Goal: Task Accomplishment & Management: Complete application form

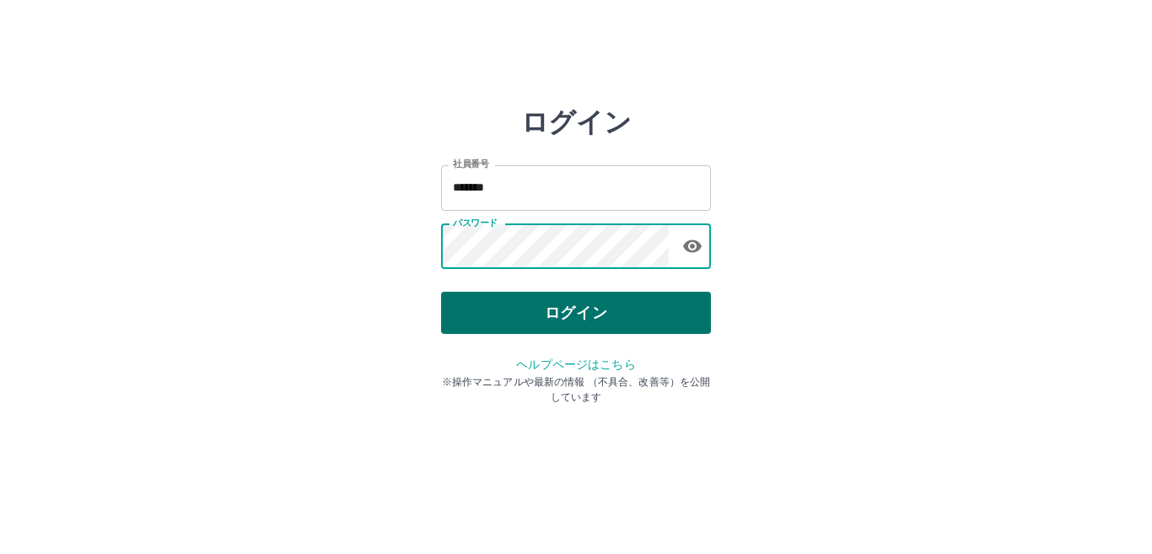
click at [554, 315] on button "ログイン" at bounding box center [576, 313] width 270 height 42
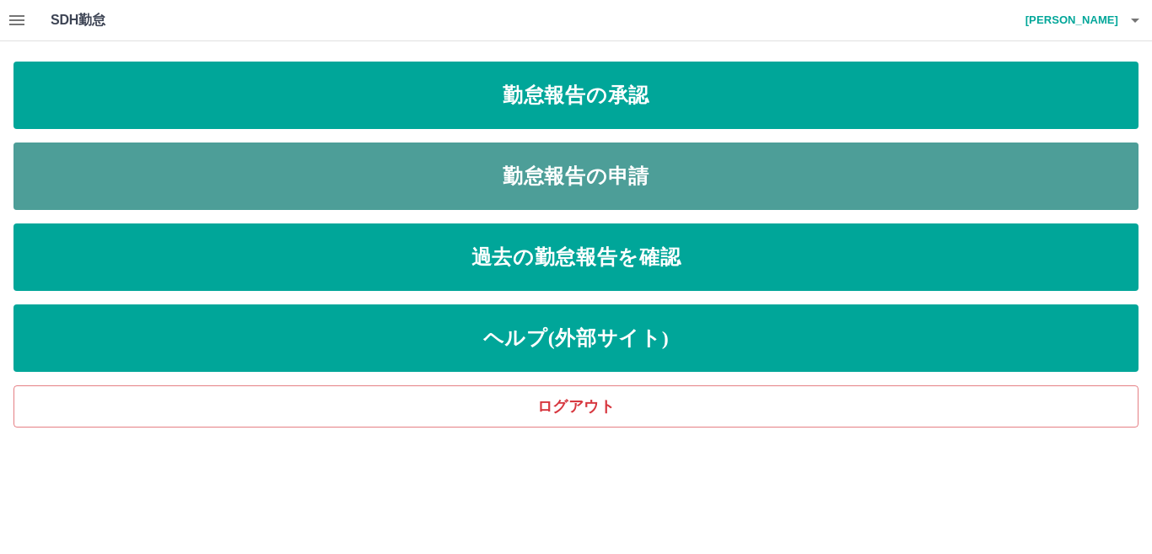
click at [669, 159] on link "勤怠報告の申請" at bounding box center [575, 175] width 1125 height 67
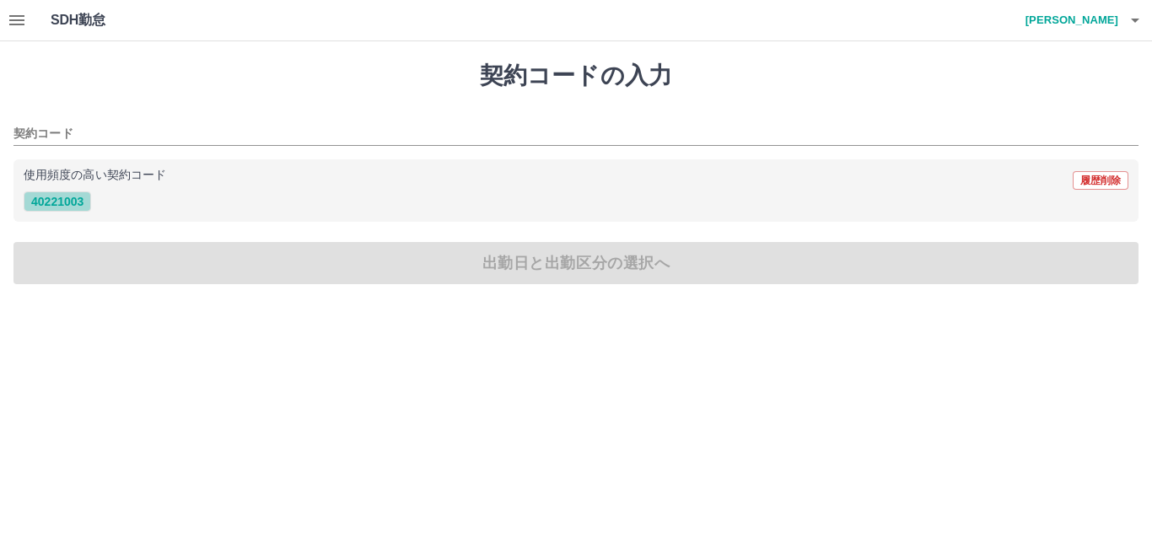
click at [76, 202] on button "40221003" at bounding box center [57, 201] width 67 height 20
type input "********"
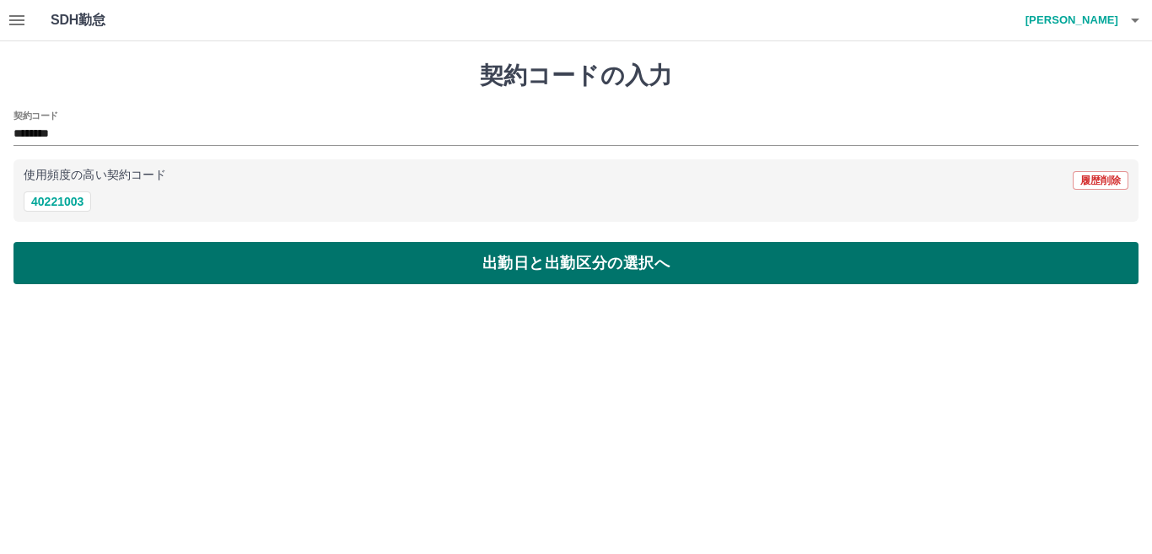
click at [121, 279] on button "出勤日と出勤区分の選択へ" at bounding box center [575, 263] width 1125 height 42
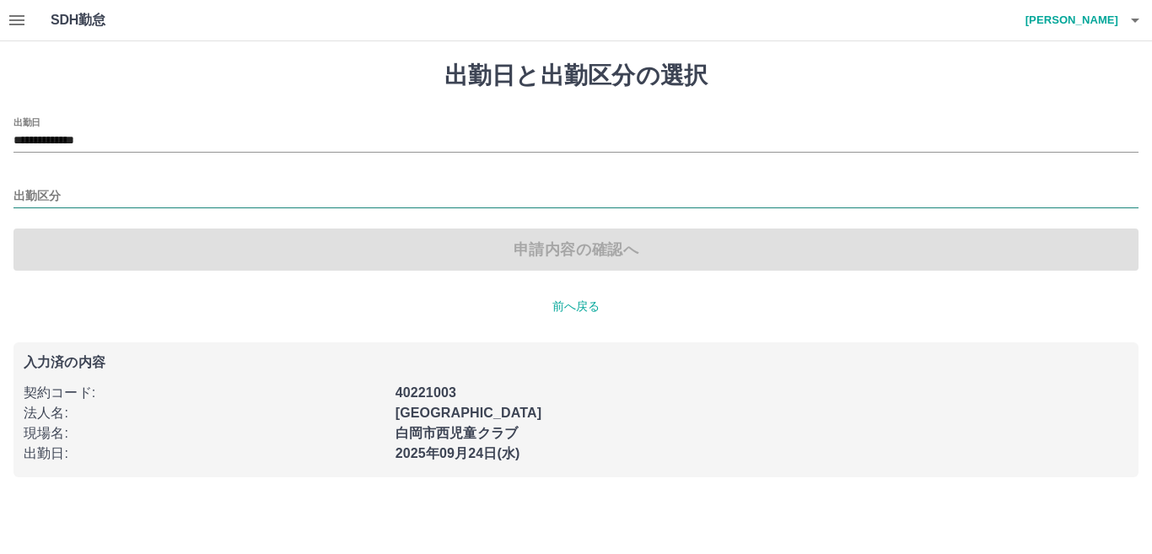
click at [67, 203] on input "出勤区分" at bounding box center [575, 196] width 1125 height 21
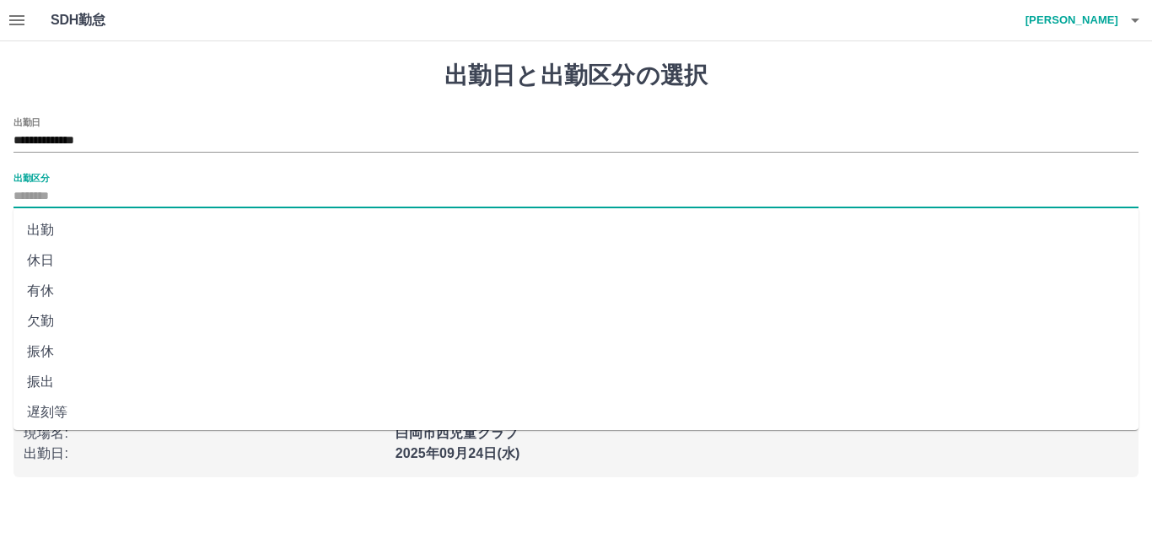
click at [52, 229] on li "出勤" at bounding box center [575, 230] width 1125 height 30
type input "**"
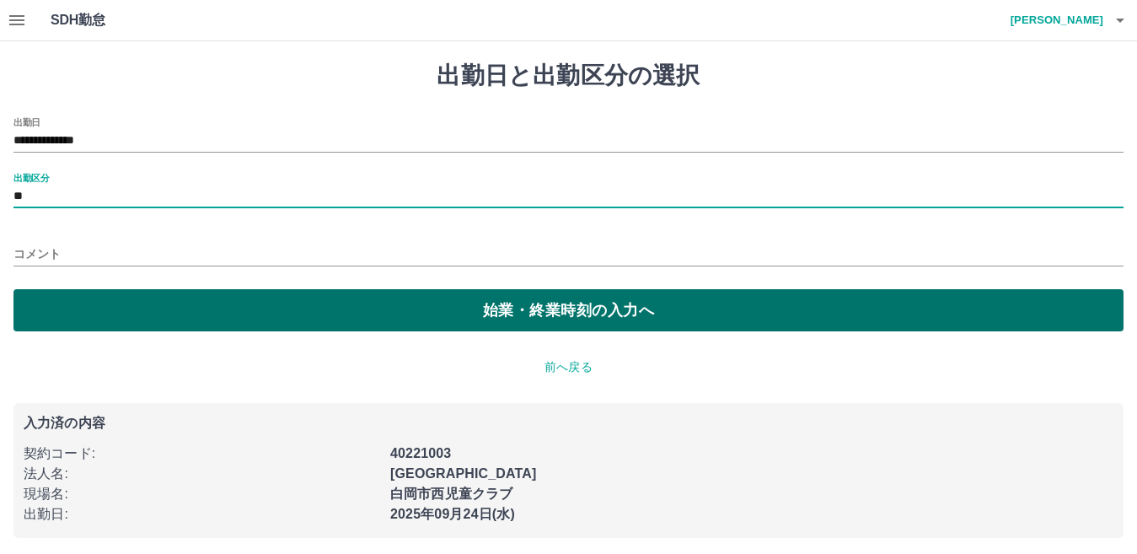
click at [60, 304] on button "始業・終業時刻の入力へ" at bounding box center [568, 310] width 1110 height 42
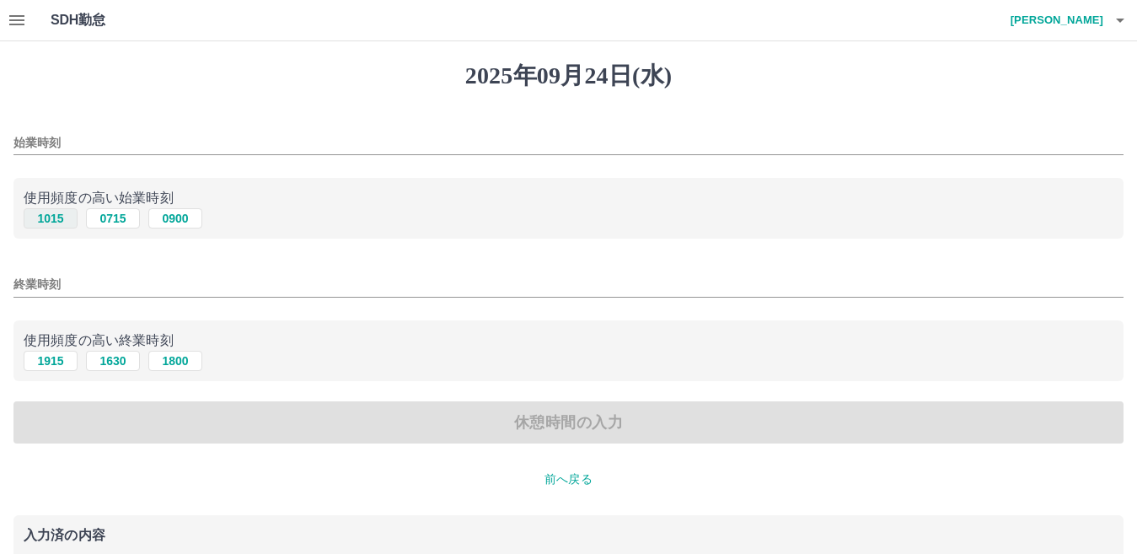
click at [60, 219] on button "1015" at bounding box center [51, 218] width 54 height 20
type input "****"
click at [58, 363] on button "1915" at bounding box center [51, 361] width 54 height 20
type input "****"
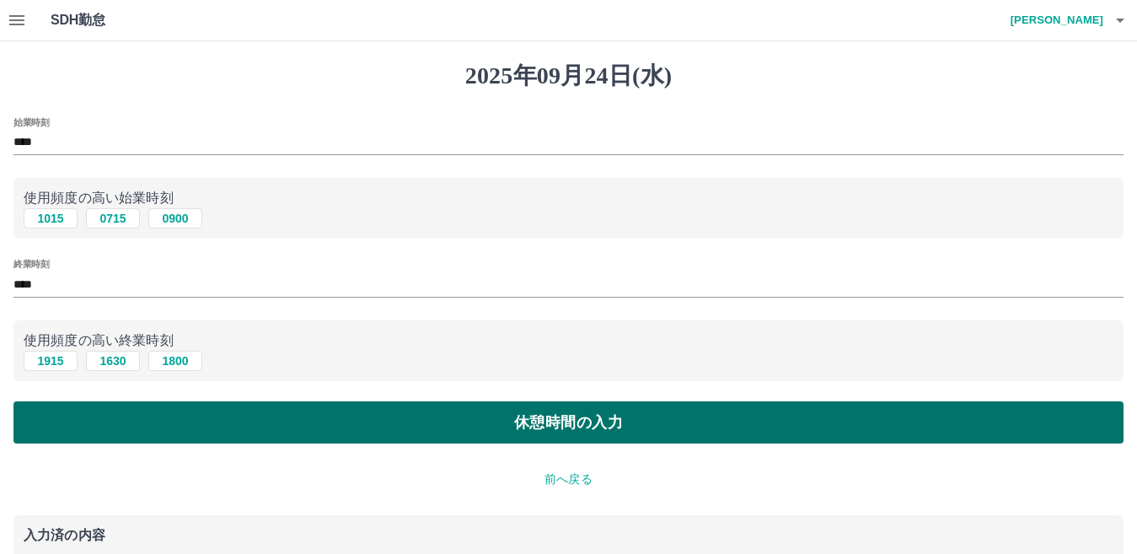
click at [255, 426] on button "休憩時間の入力" at bounding box center [568, 422] width 1110 height 42
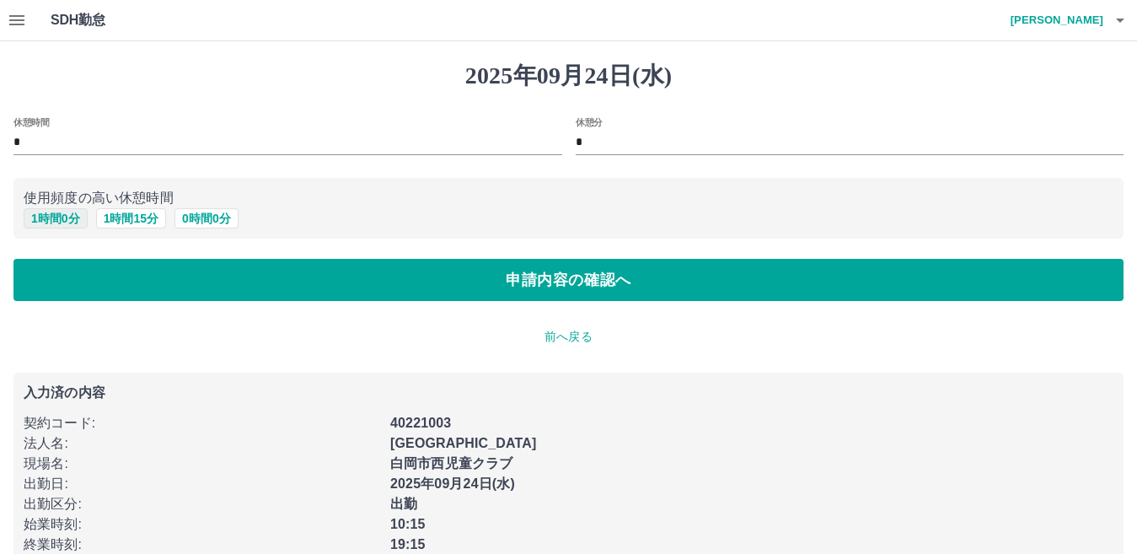
drag, startPoint x: 86, startPoint y: 216, endPoint x: 78, endPoint y: 222, distance: 10.3
click at [85, 217] on button "1 時間 0 分" at bounding box center [56, 218] width 64 height 20
type input "*"
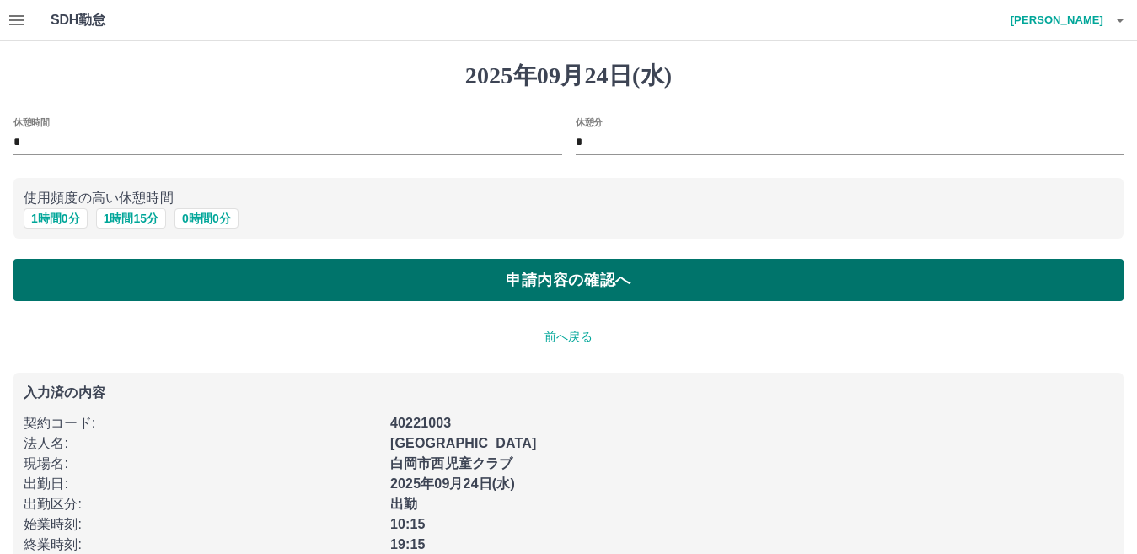
click at [83, 296] on button "申請内容の確認へ" at bounding box center [568, 280] width 1110 height 42
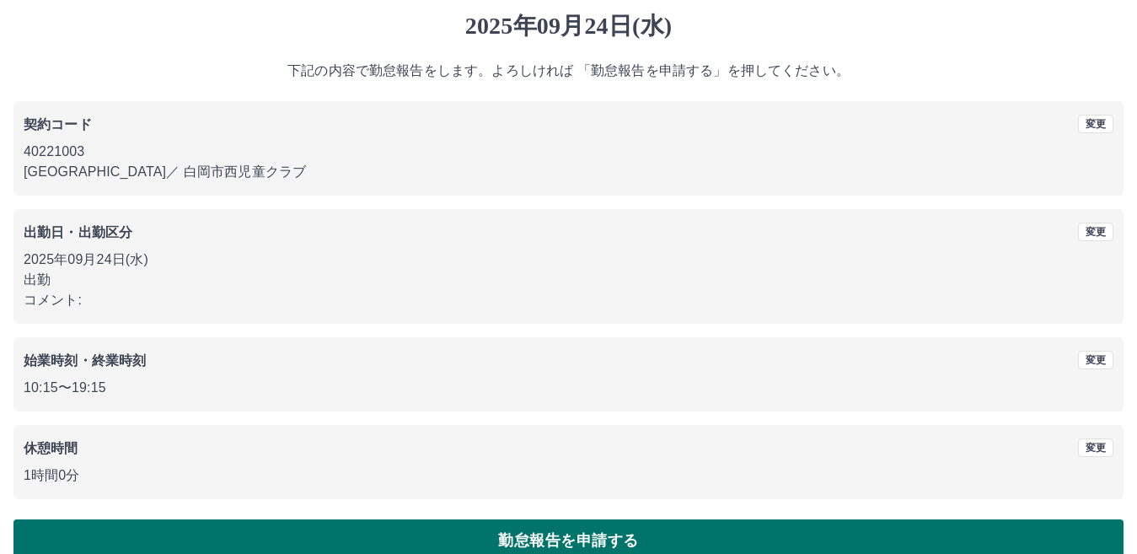
scroll to position [78, 0]
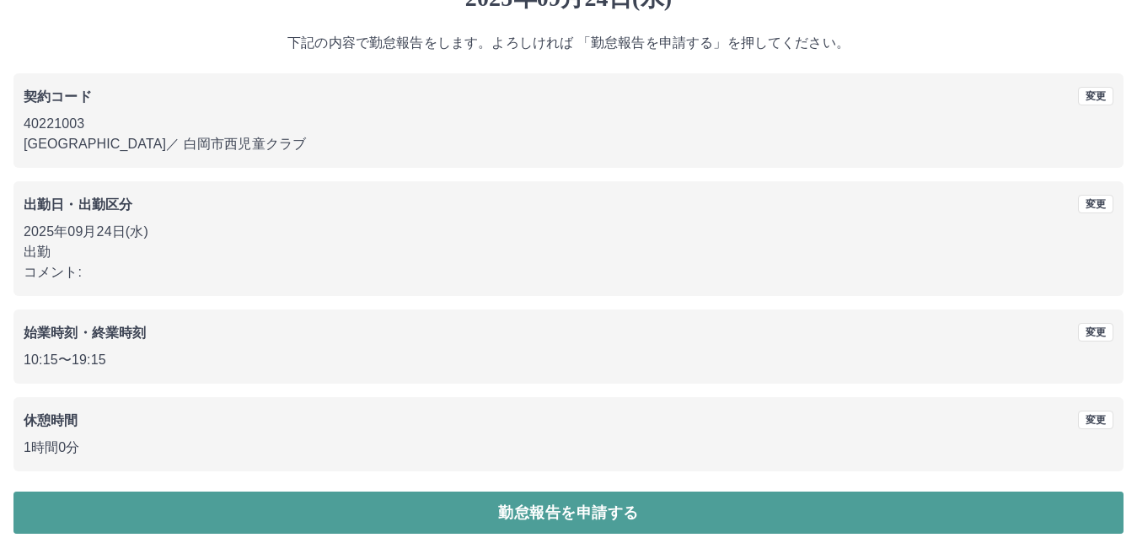
click at [544, 509] on button "勤怠報告を申請する" at bounding box center [568, 513] width 1110 height 42
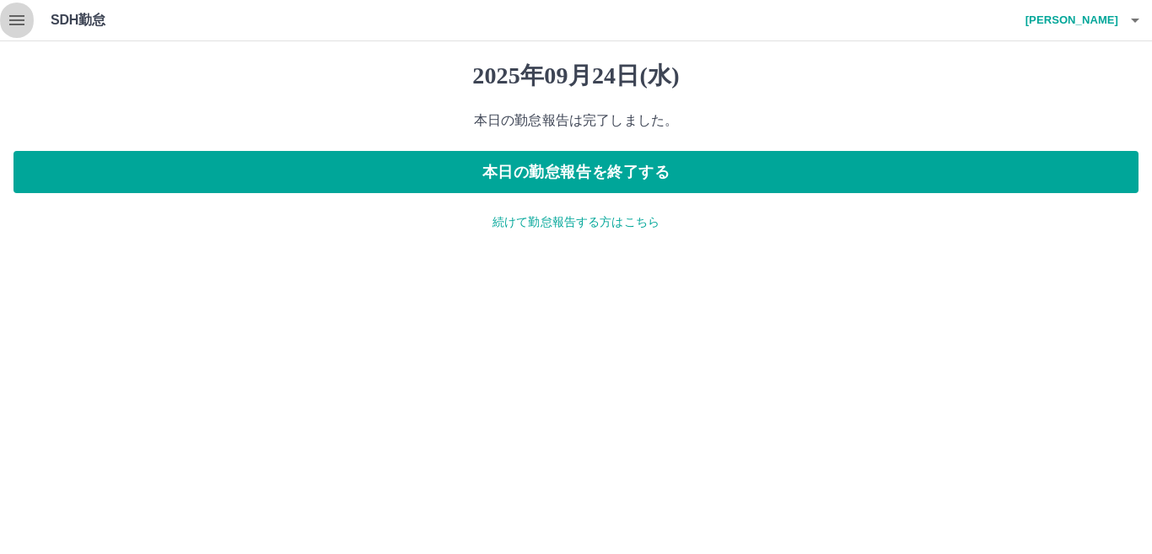
click at [23, 13] on icon "button" at bounding box center [17, 20] width 20 height 20
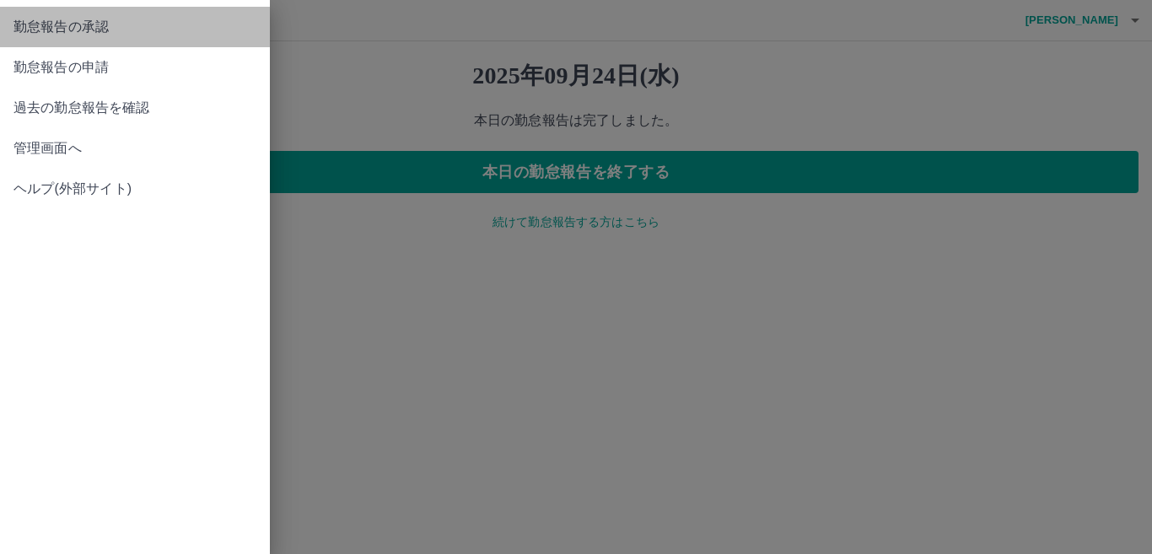
click at [72, 40] on link "勤怠報告の承認" at bounding box center [135, 27] width 270 height 40
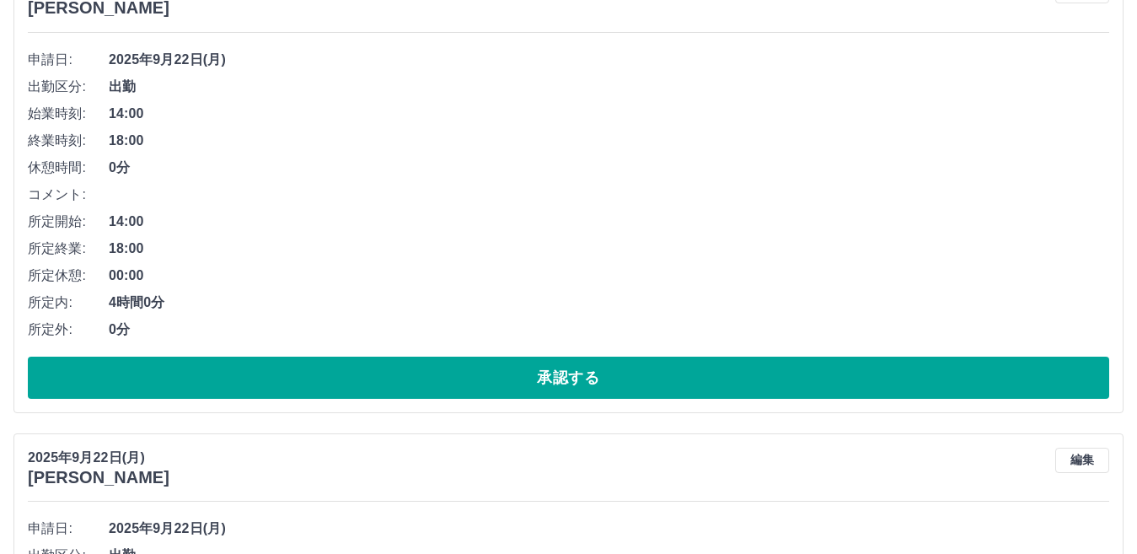
scroll to position [1180, 0]
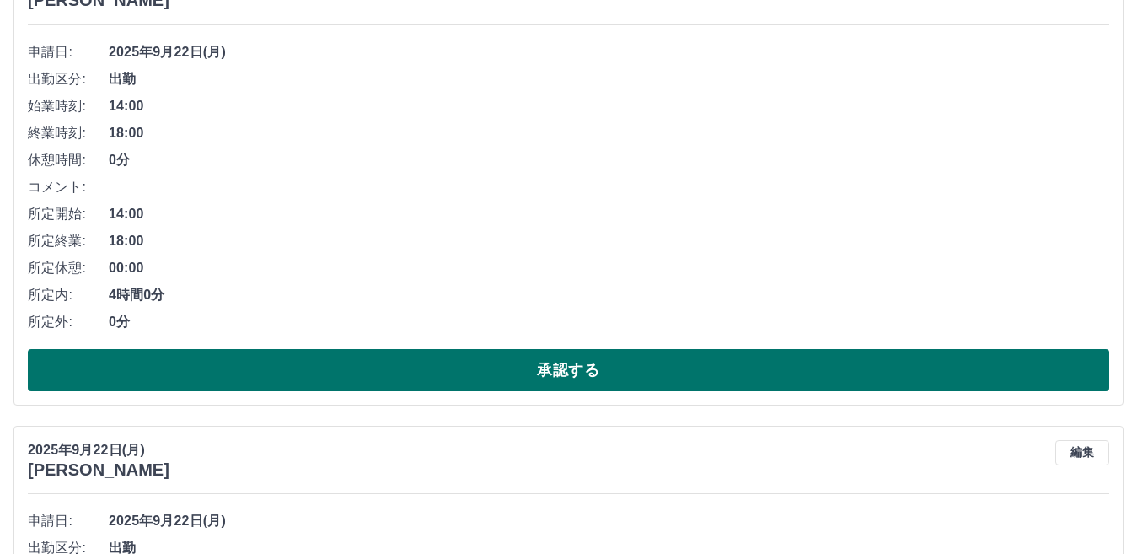
click at [245, 375] on button "承認する" at bounding box center [569, 370] width 1082 height 42
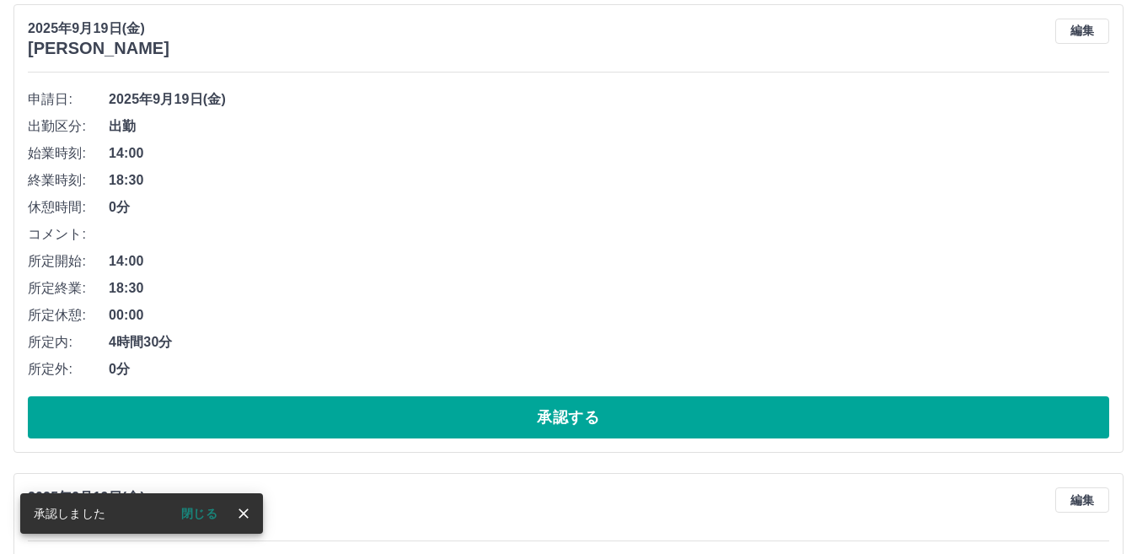
scroll to position [1132, 0]
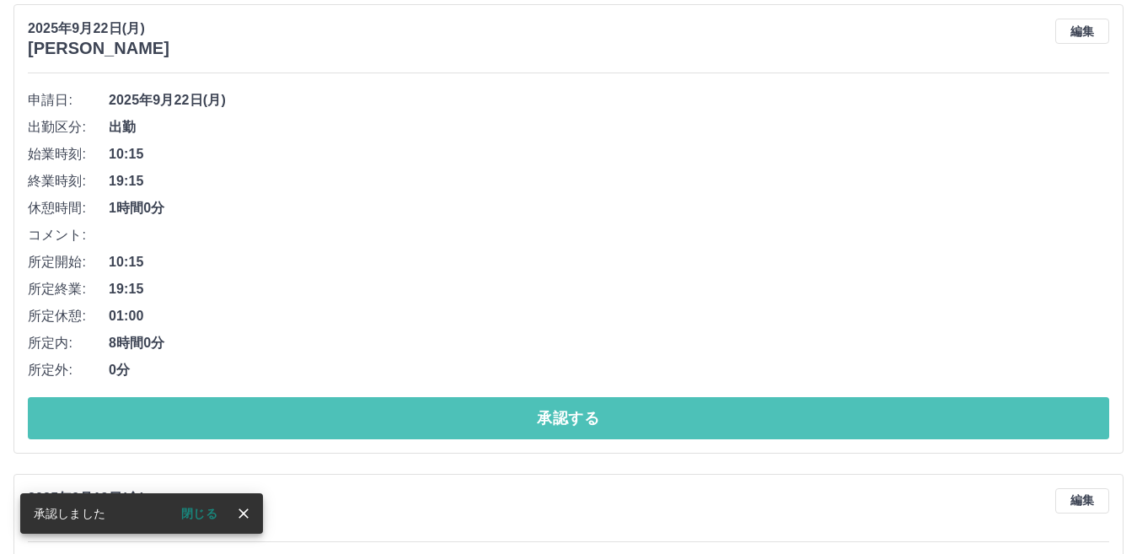
click at [217, 419] on button "承認する" at bounding box center [569, 418] width 1082 height 42
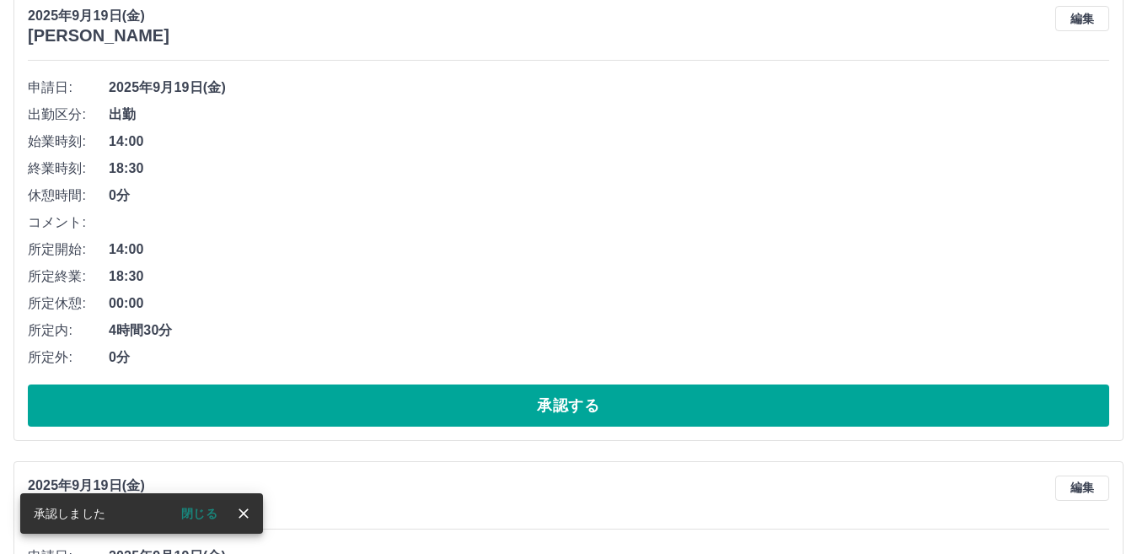
scroll to position [1169, 0]
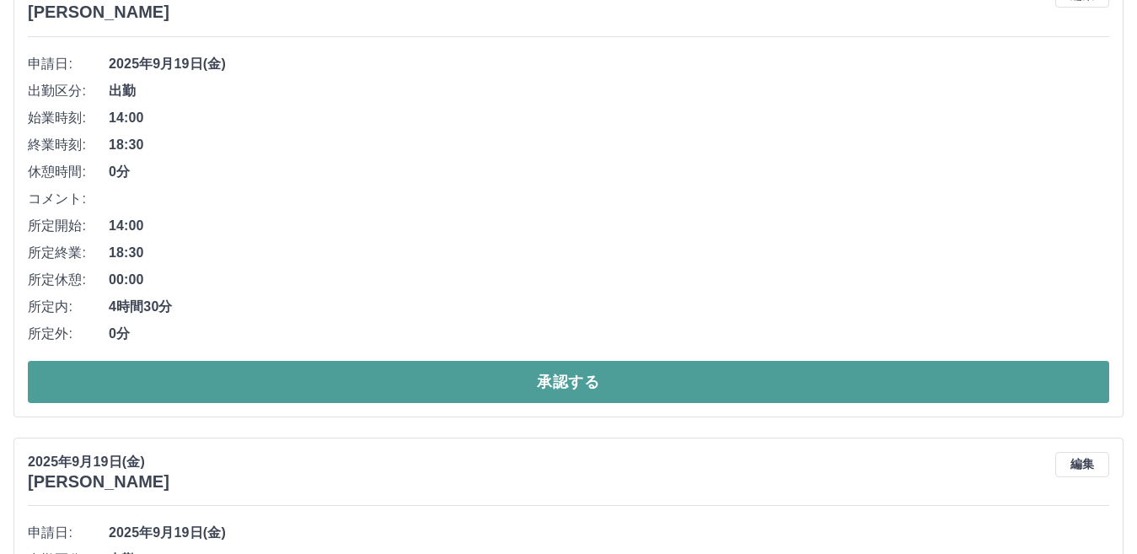
click at [95, 381] on button "承認する" at bounding box center [569, 382] width 1082 height 42
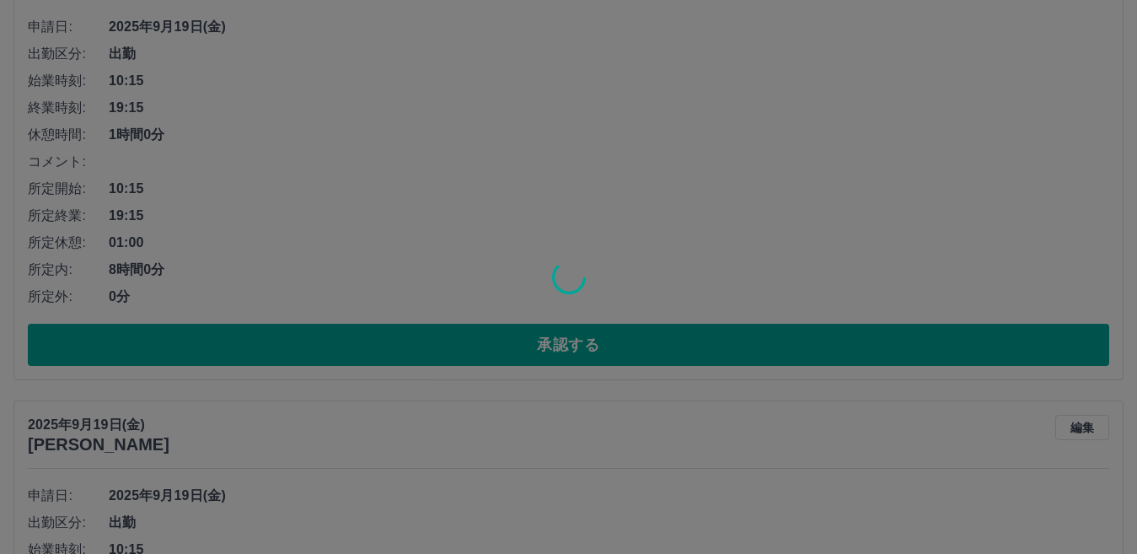
scroll to position [1206, 0]
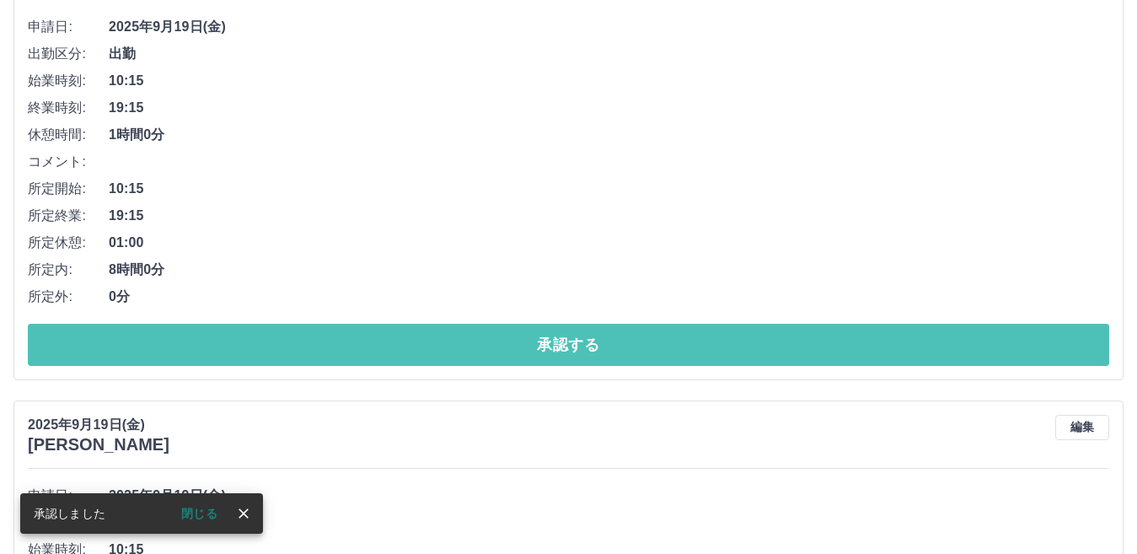
click at [116, 347] on button "承認する" at bounding box center [569, 345] width 1082 height 42
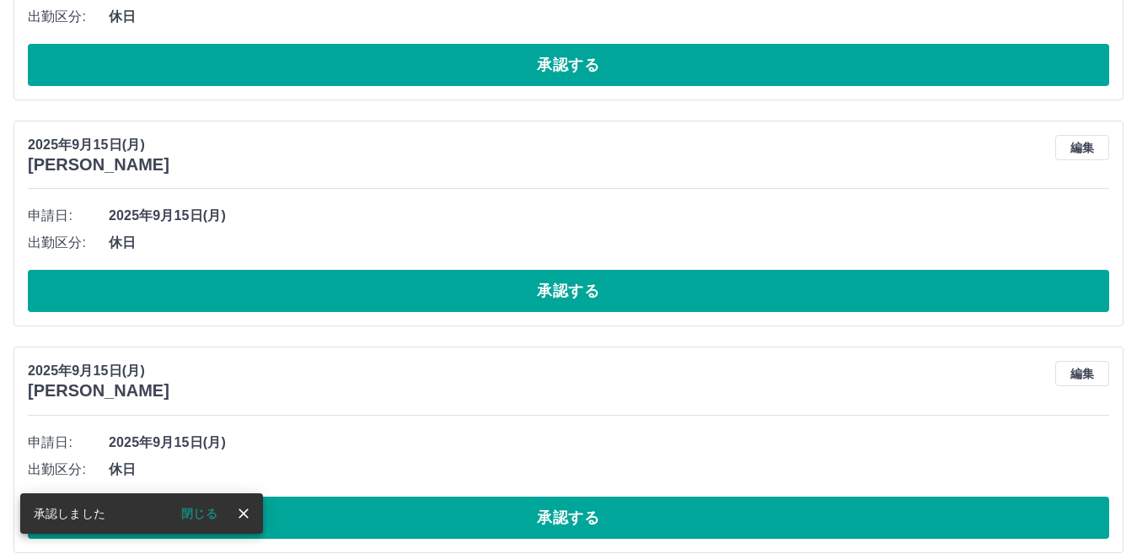
scroll to position [1243, 0]
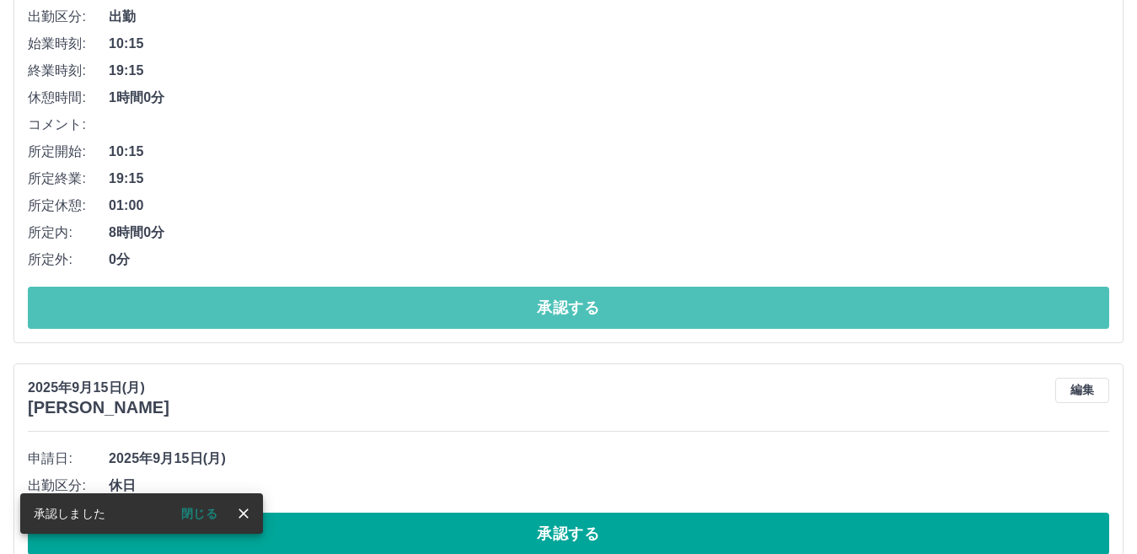
click at [186, 305] on button "承認する" at bounding box center [569, 308] width 1082 height 42
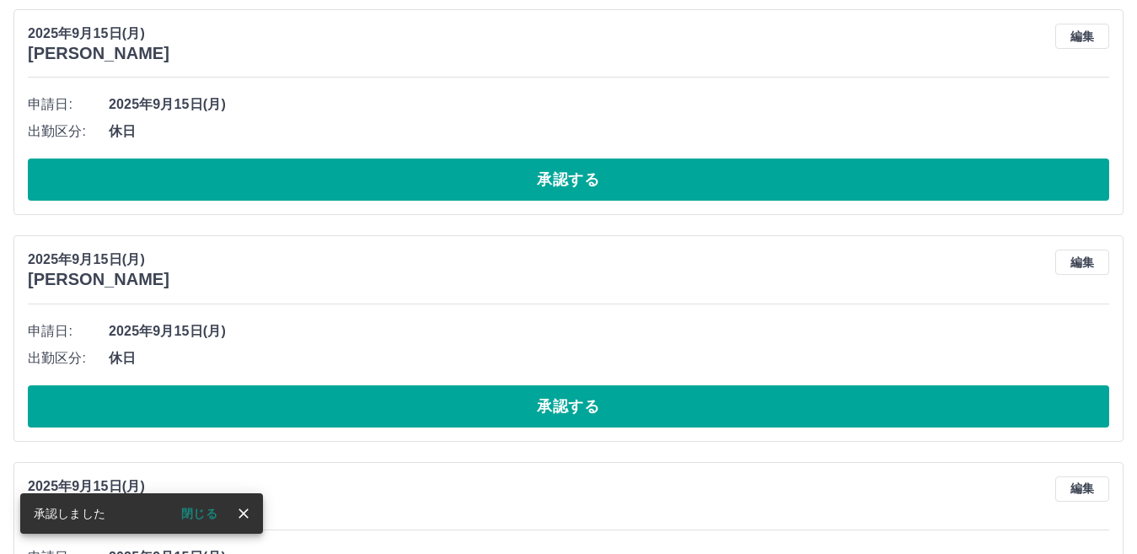
scroll to position [1110, 0]
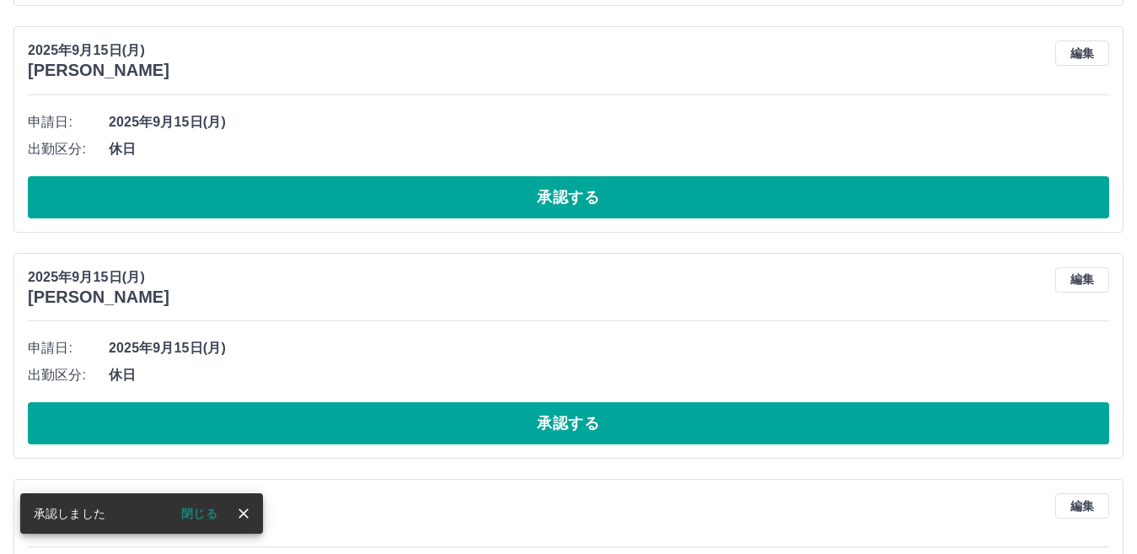
click at [169, 198] on button "承認する" at bounding box center [569, 197] width 1082 height 42
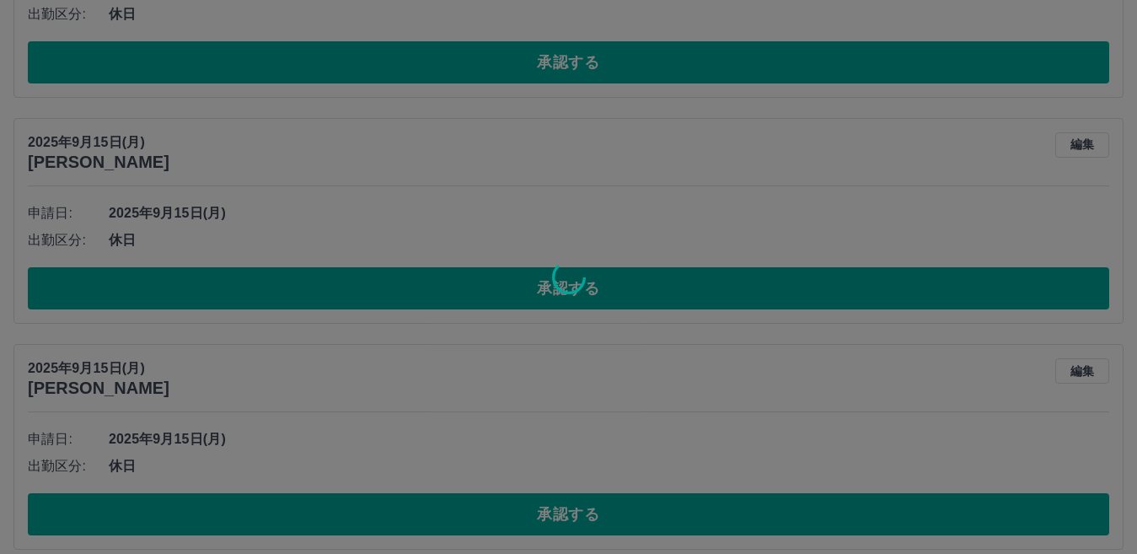
scroll to position [1279, 0]
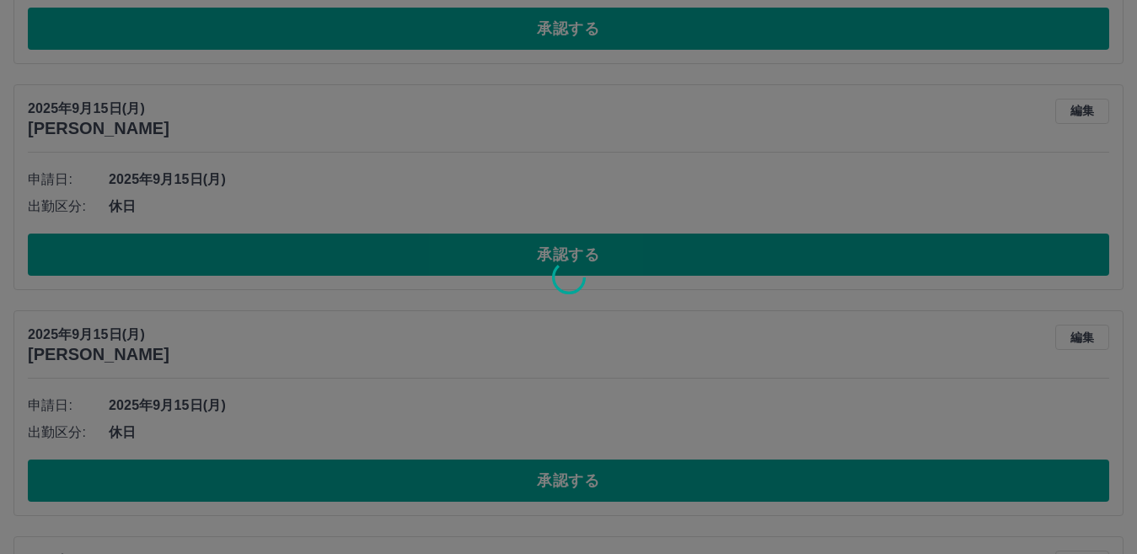
click at [202, 258] on div at bounding box center [568, 277] width 1137 height 554
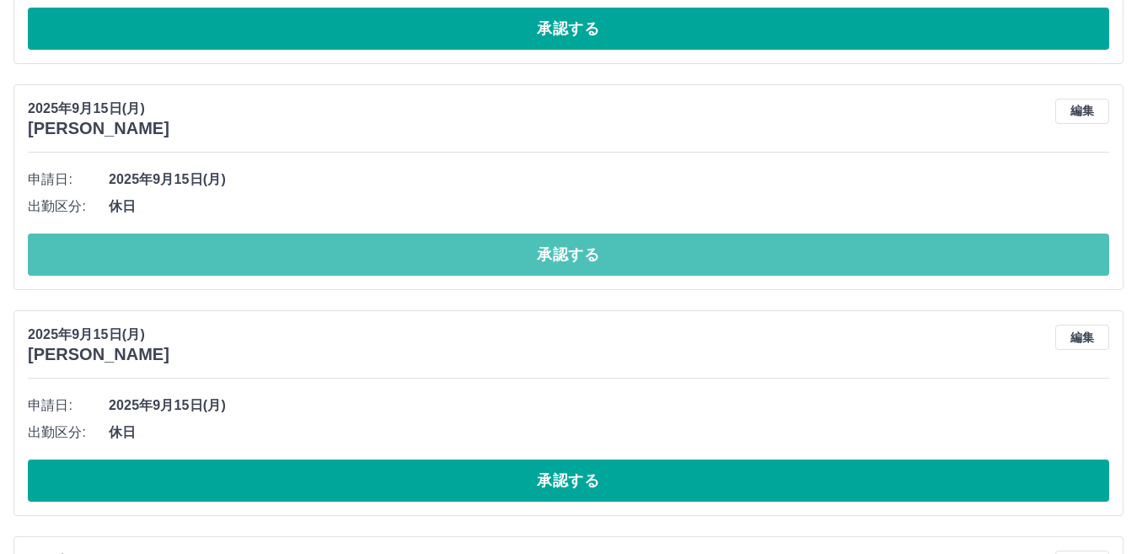
click at [202, 258] on button "承認する" at bounding box center [569, 255] width 1082 height 42
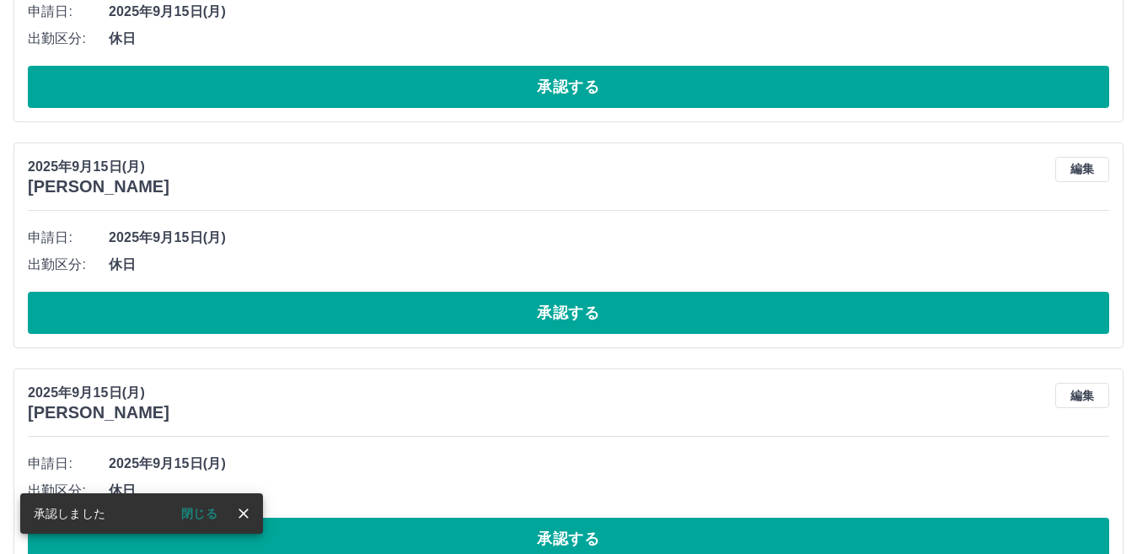
scroll to position [1137, 0]
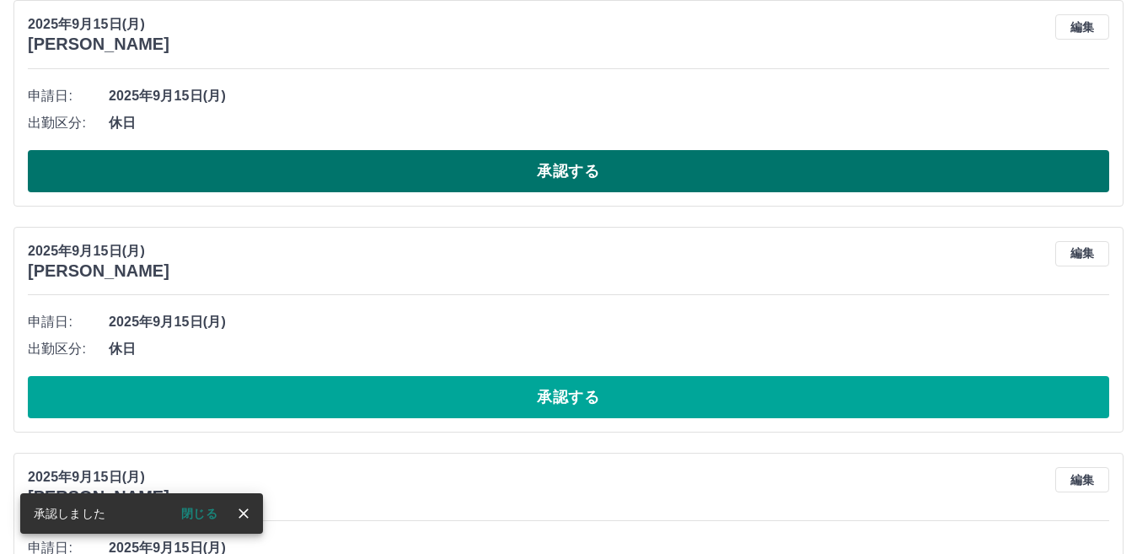
click at [180, 174] on button "承認する" at bounding box center [569, 171] width 1082 height 42
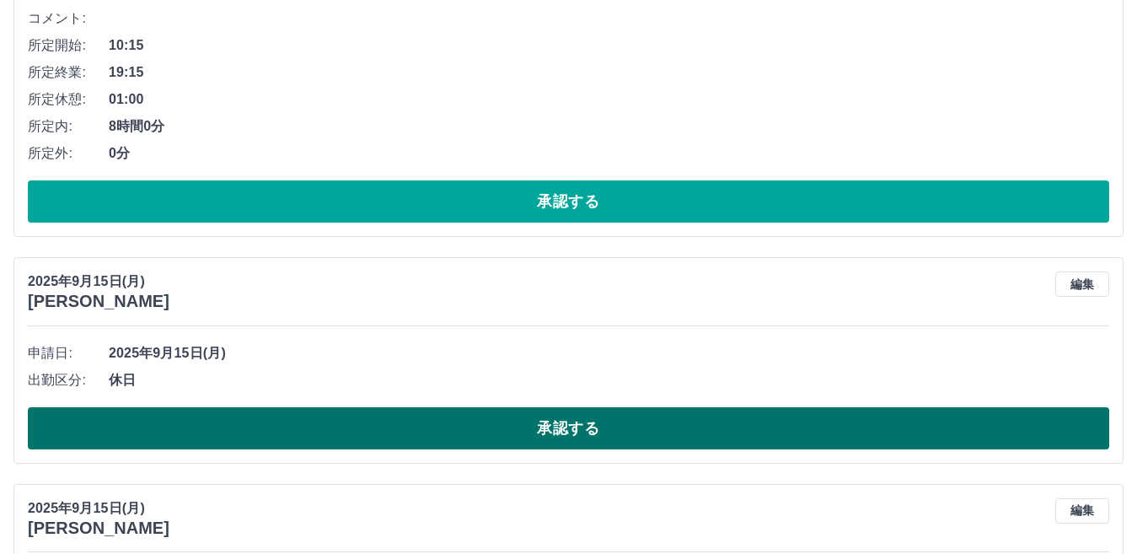
scroll to position [910, 0]
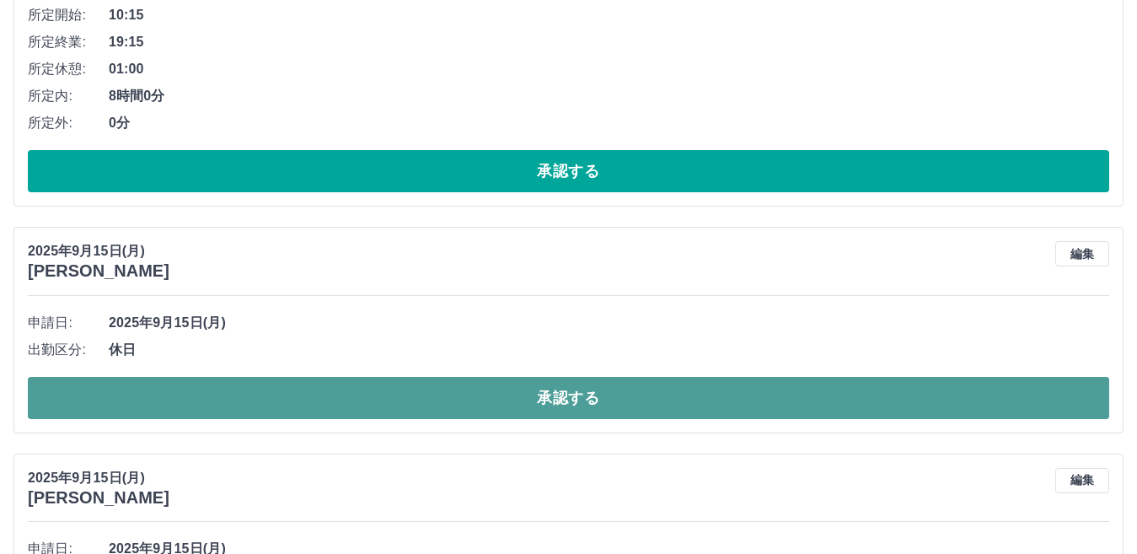
click at [311, 396] on button "承認する" at bounding box center [569, 398] width 1082 height 42
click at [253, 394] on button "承認する" at bounding box center [569, 398] width 1082 height 42
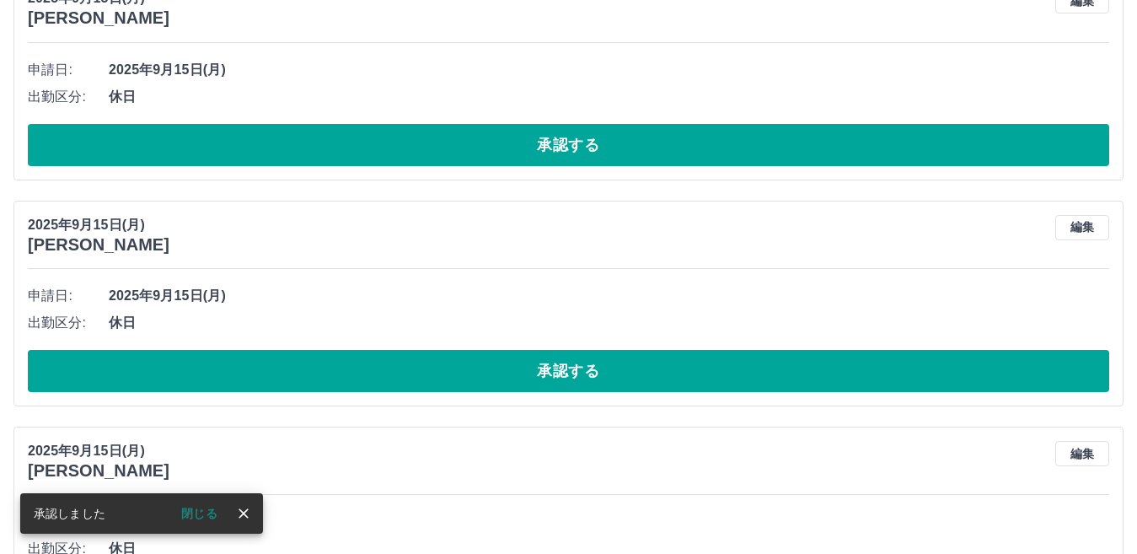
scroll to position [936, 0]
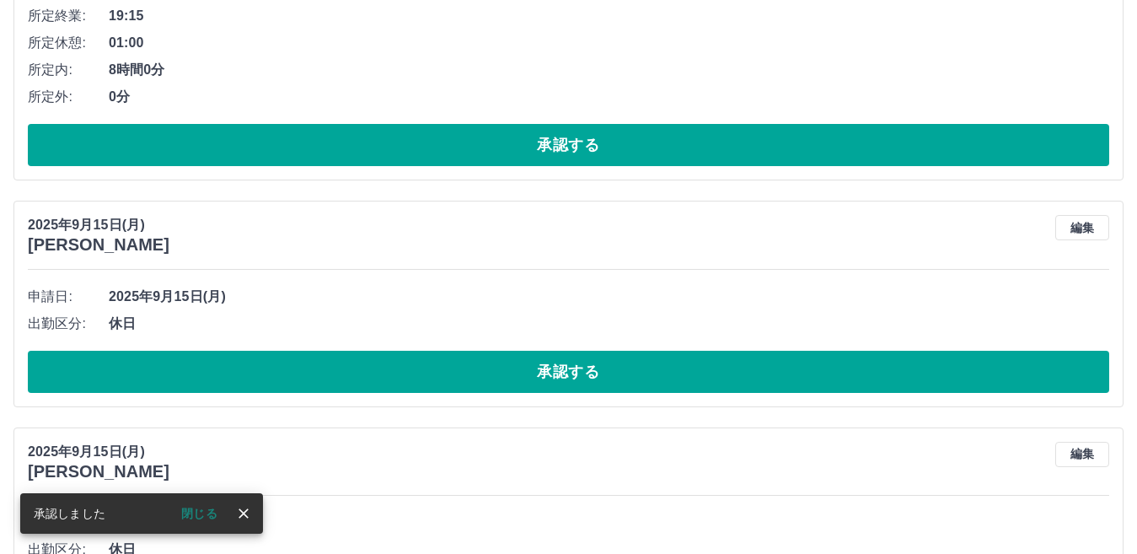
click at [274, 373] on button "承認する" at bounding box center [569, 372] width 1082 height 42
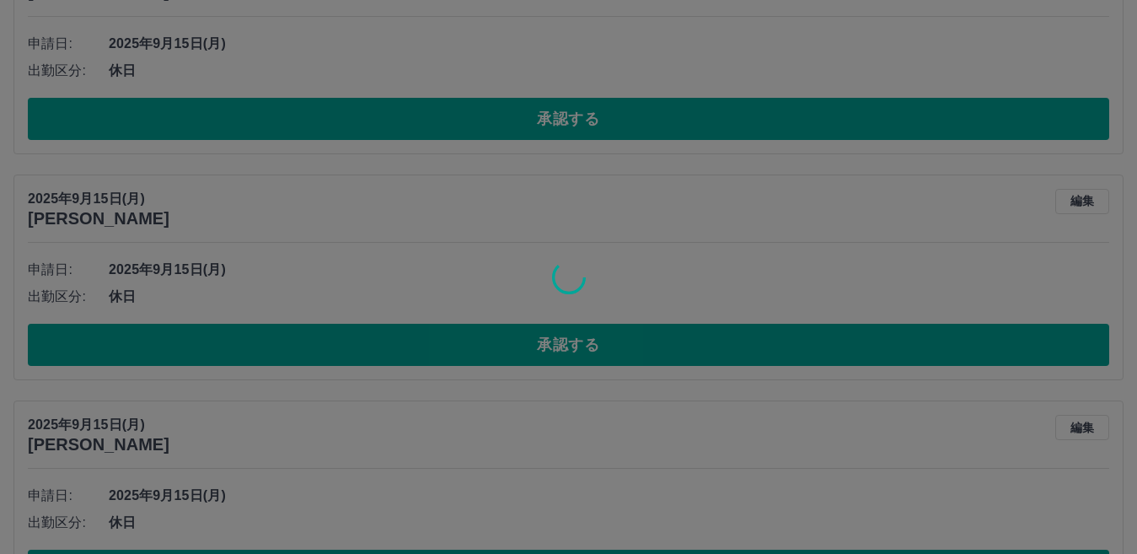
scroll to position [962, 0]
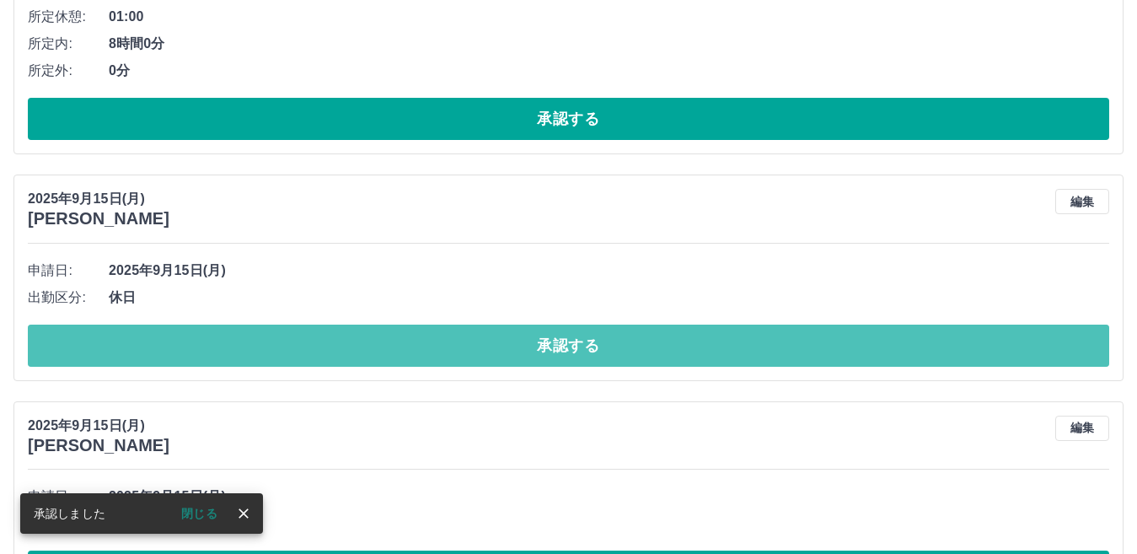
click at [211, 344] on button "承認する" at bounding box center [569, 346] width 1082 height 42
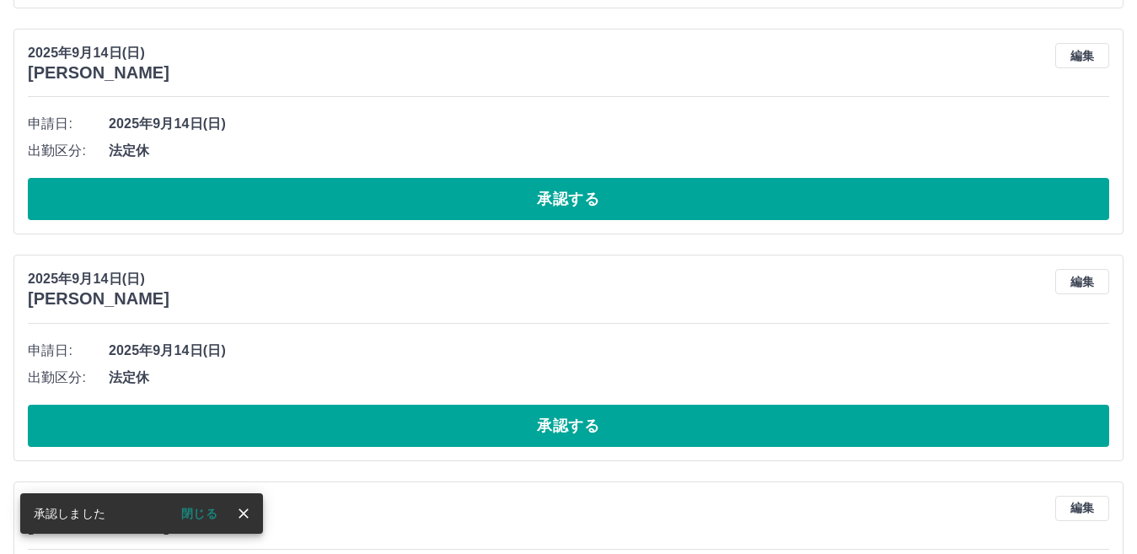
scroll to position [2890, 0]
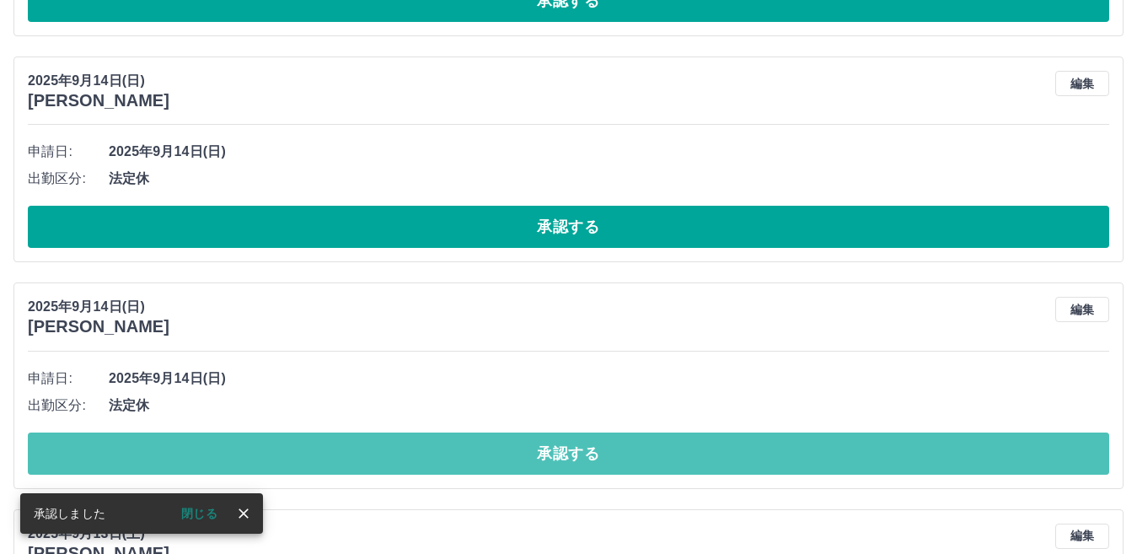
click at [266, 450] on button "承認する" at bounding box center [569, 454] width 1082 height 42
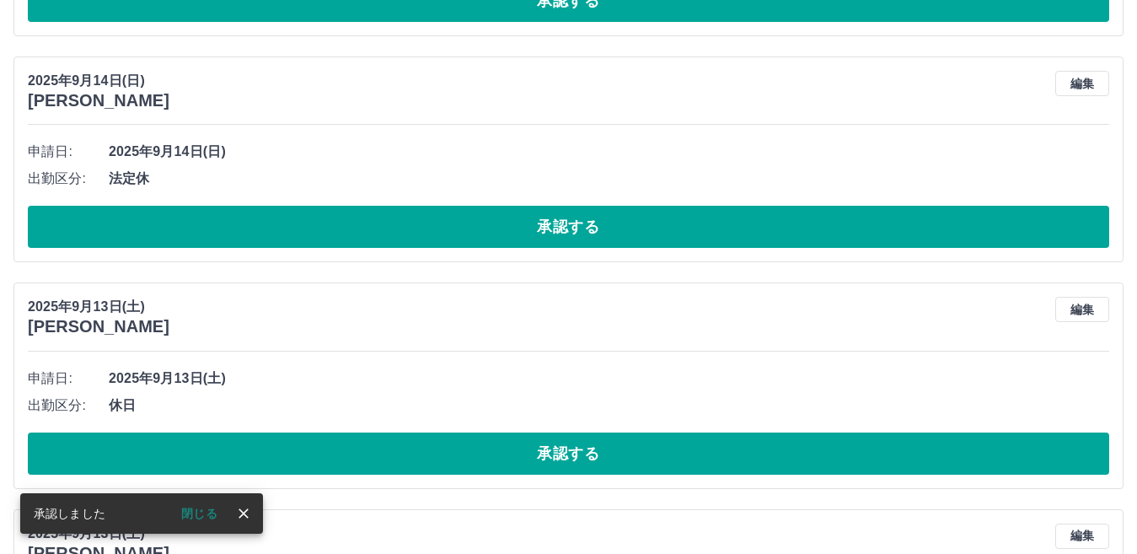
click at [302, 219] on button "承認する" at bounding box center [569, 227] width 1082 height 42
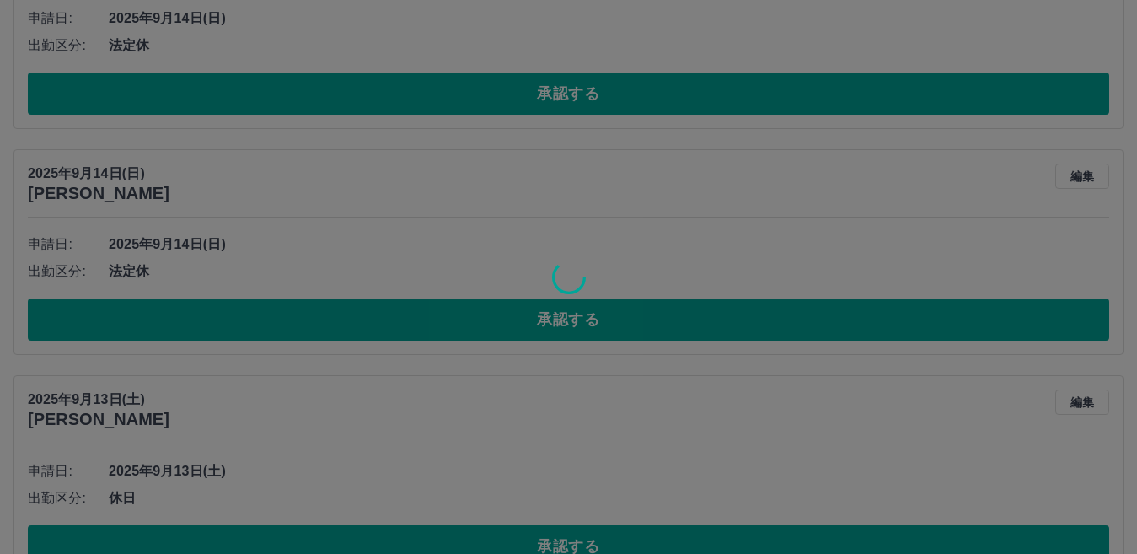
scroll to position [2722, 0]
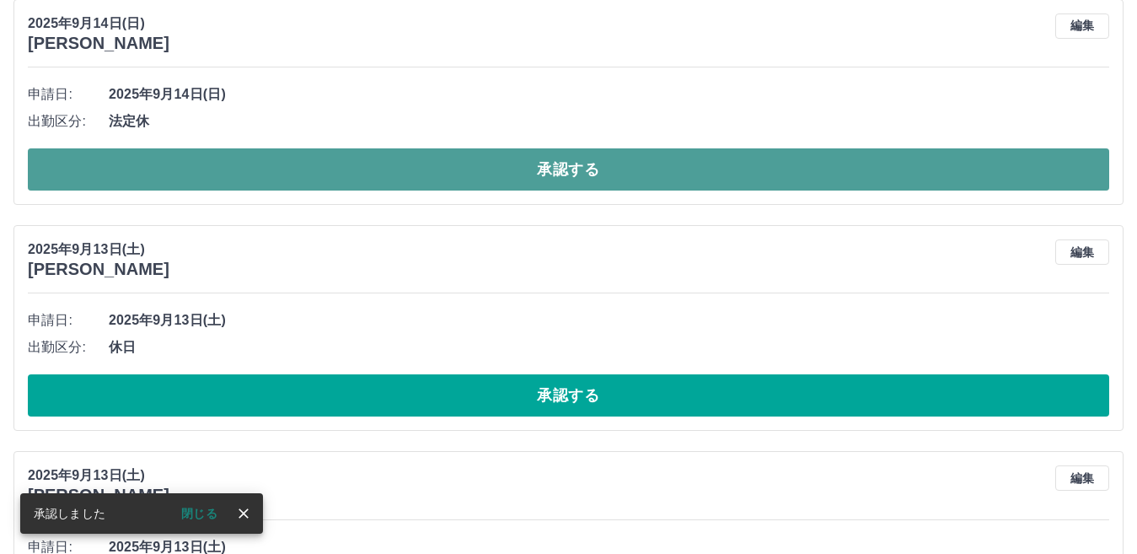
click at [300, 171] on button "承認する" at bounding box center [569, 169] width 1082 height 42
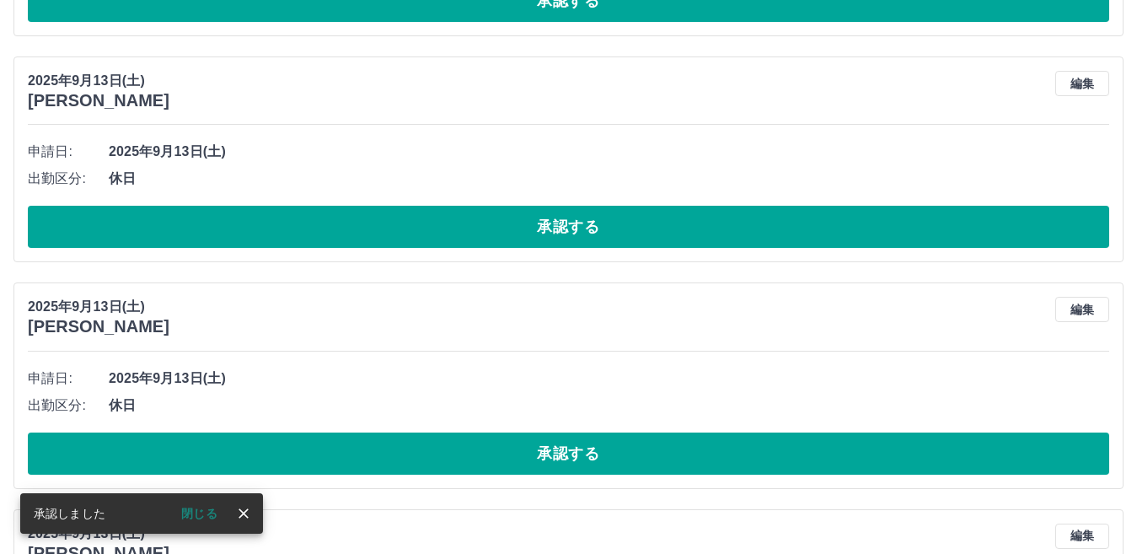
scroll to position [2664, 0]
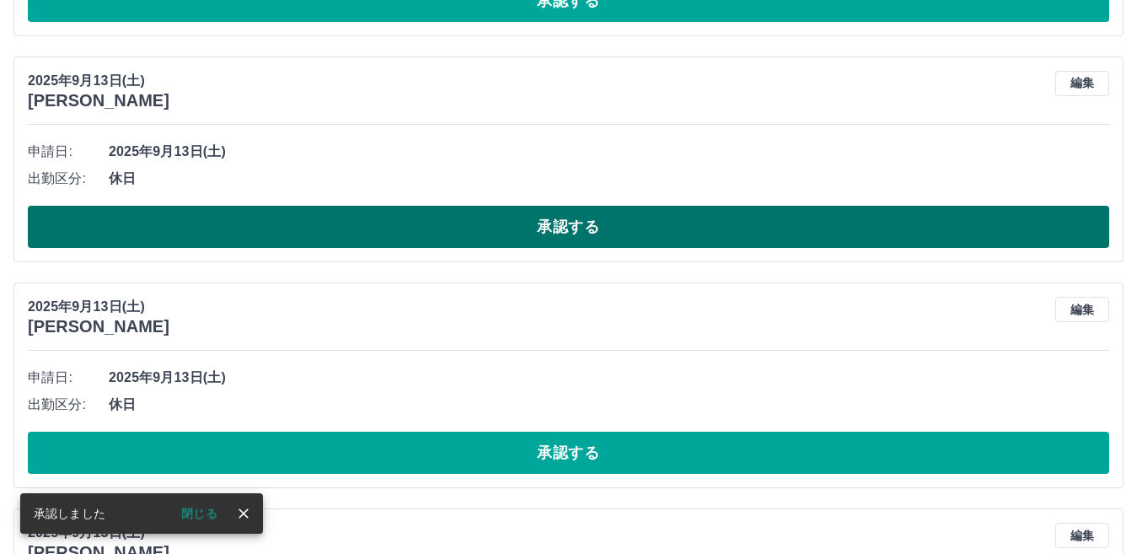
click at [204, 218] on button "承認する" at bounding box center [569, 227] width 1082 height 42
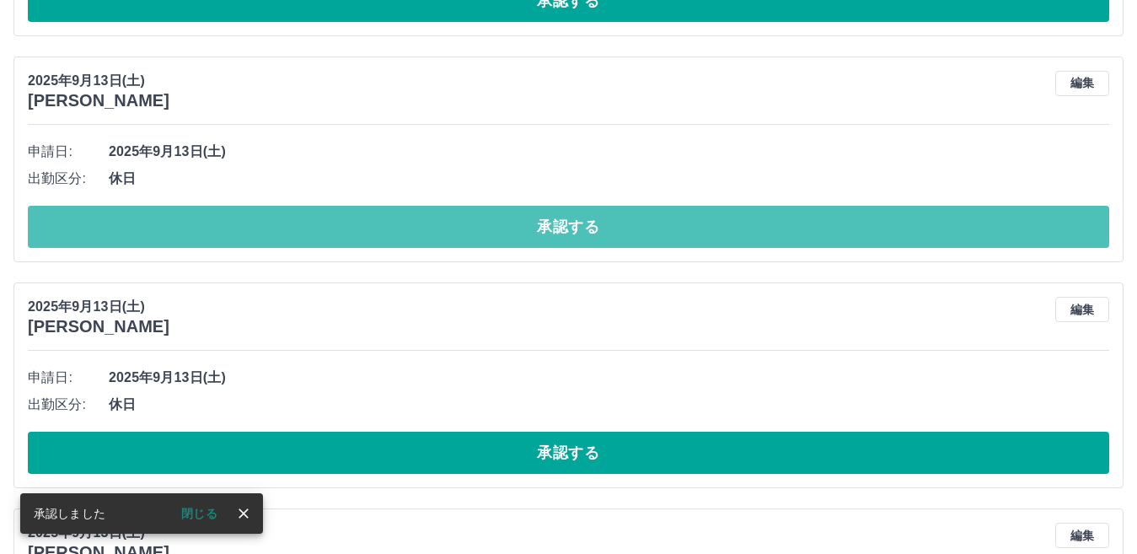
click at [236, 222] on button "承認する" at bounding box center [569, 227] width 1082 height 42
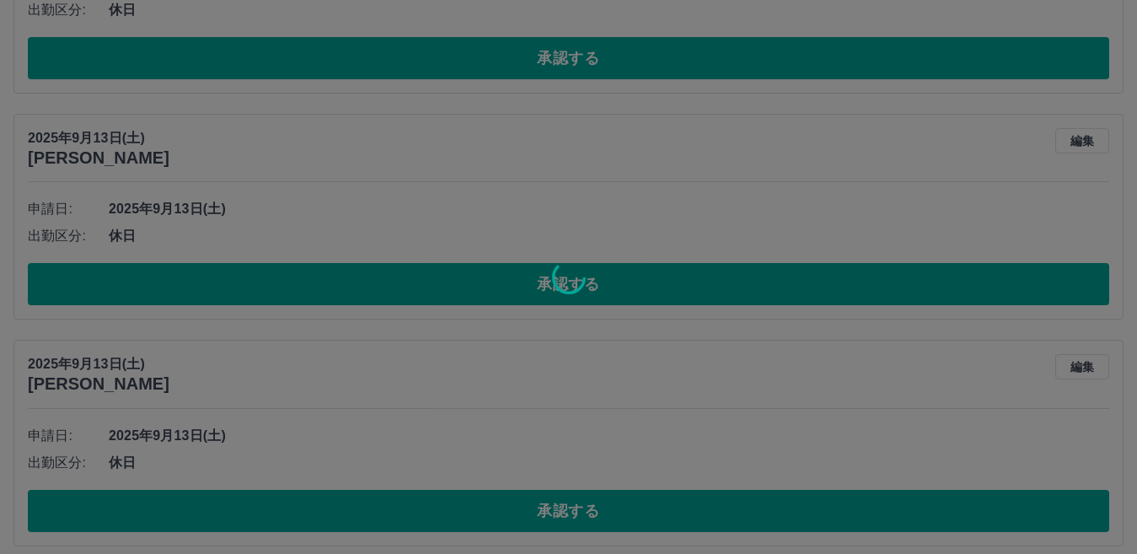
scroll to position [2607, 0]
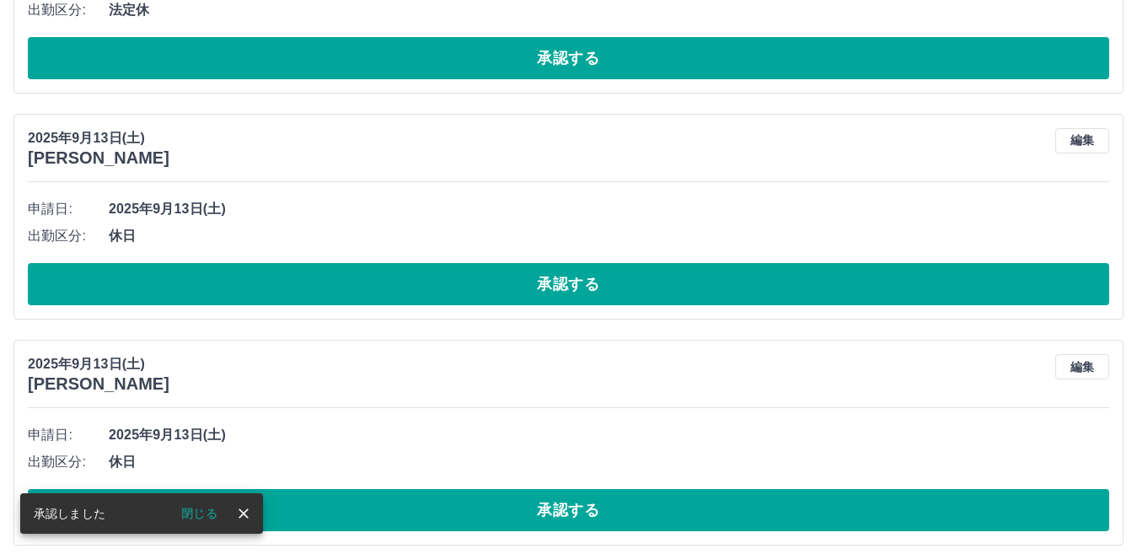
click at [308, 285] on button "承認する" at bounding box center [569, 284] width 1082 height 42
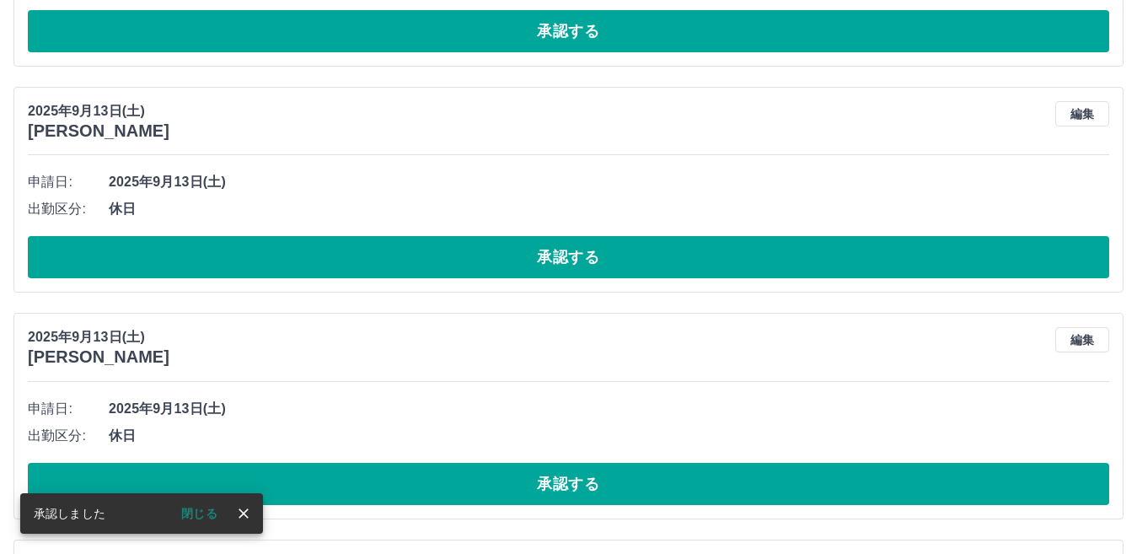
scroll to position [2634, 0]
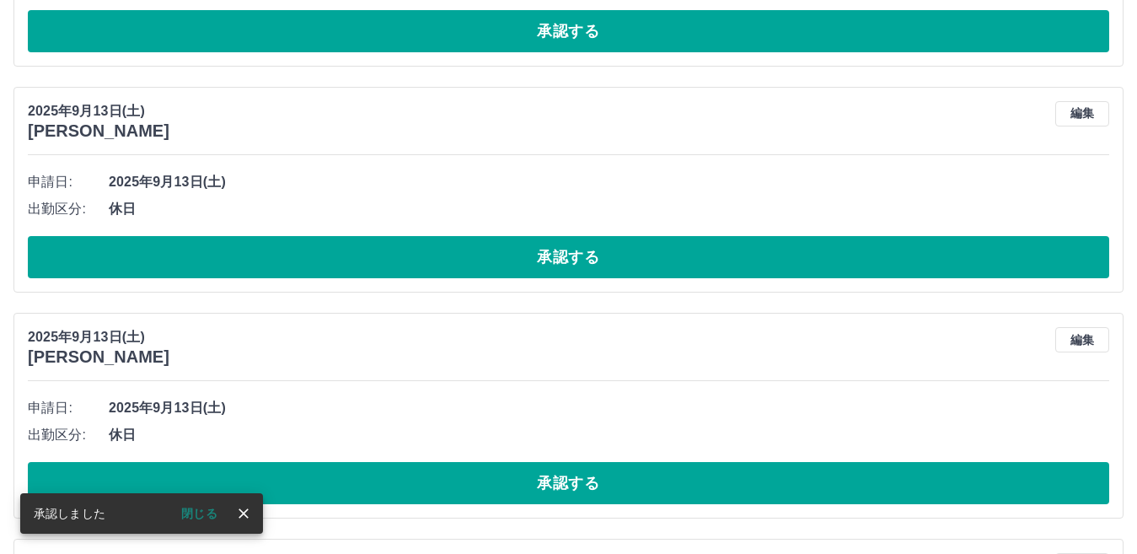
click at [267, 252] on button "承認する" at bounding box center [569, 257] width 1082 height 42
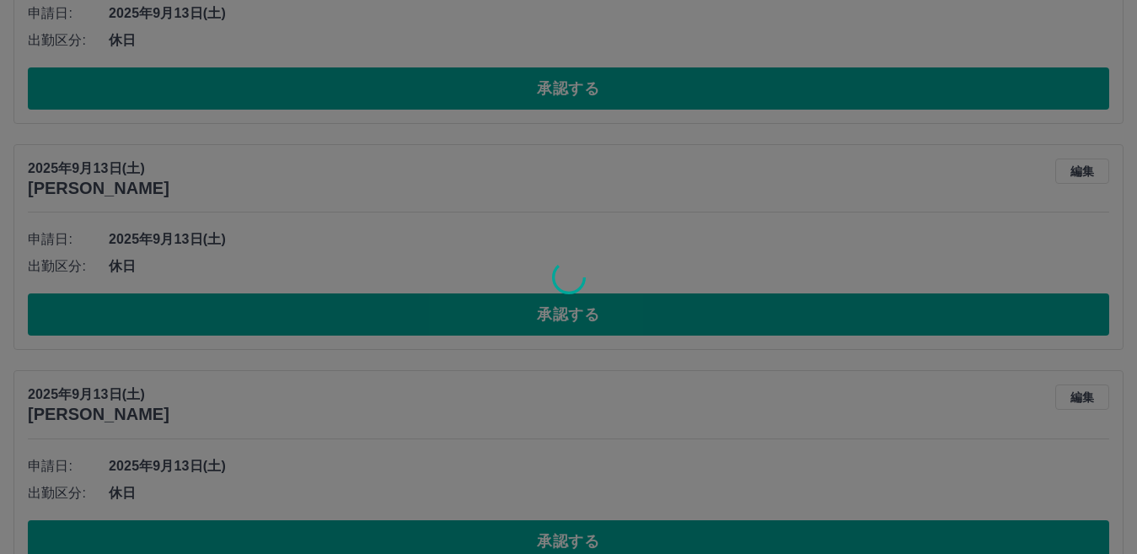
scroll to position [2577, 0]
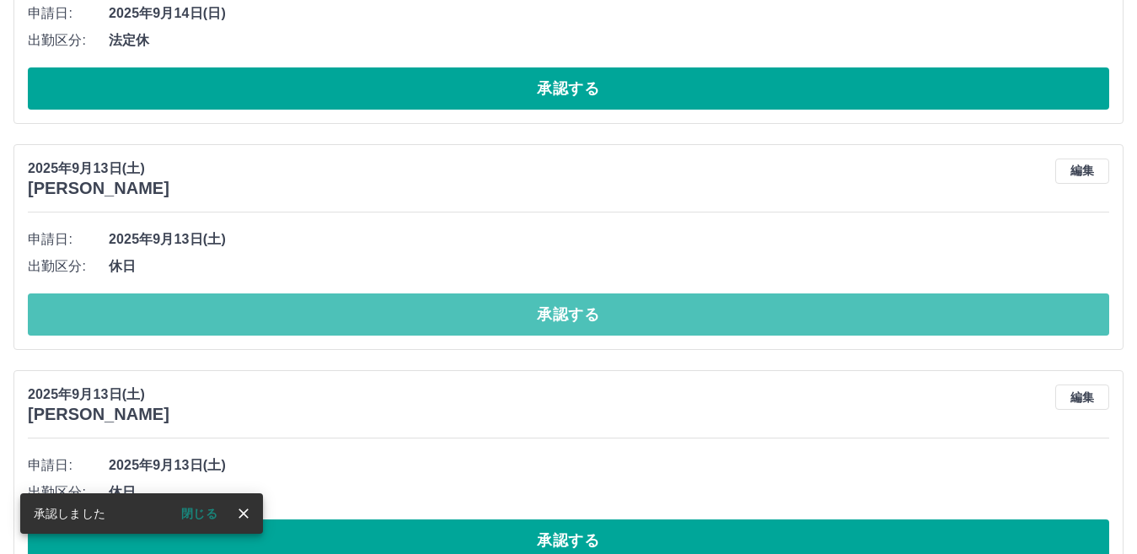
click at [272, 300] on button "承認する" at bounding box center [569, 314] width 1082 height 42
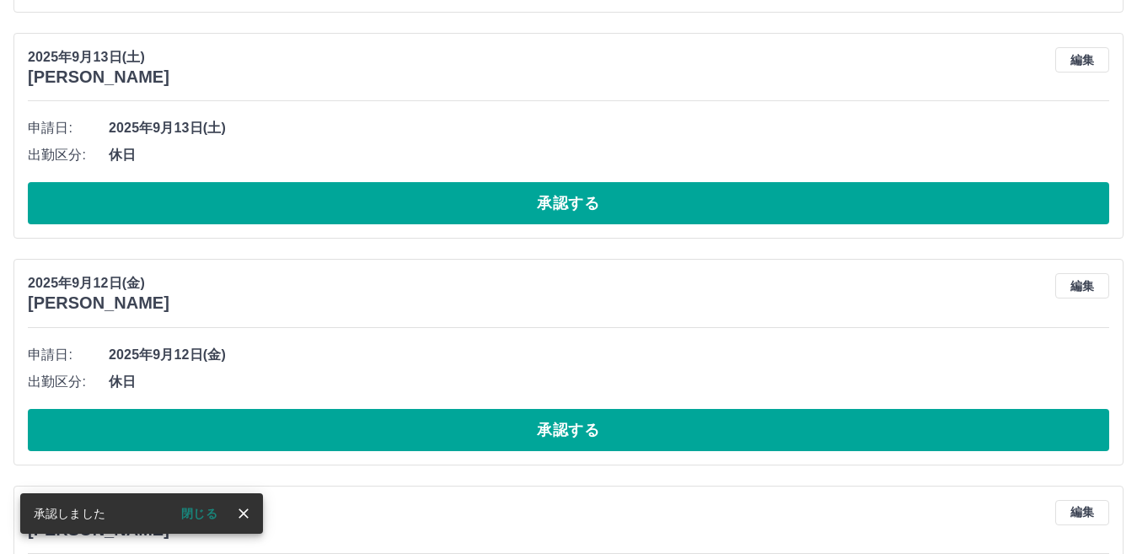
scroll to position [2688, 0]
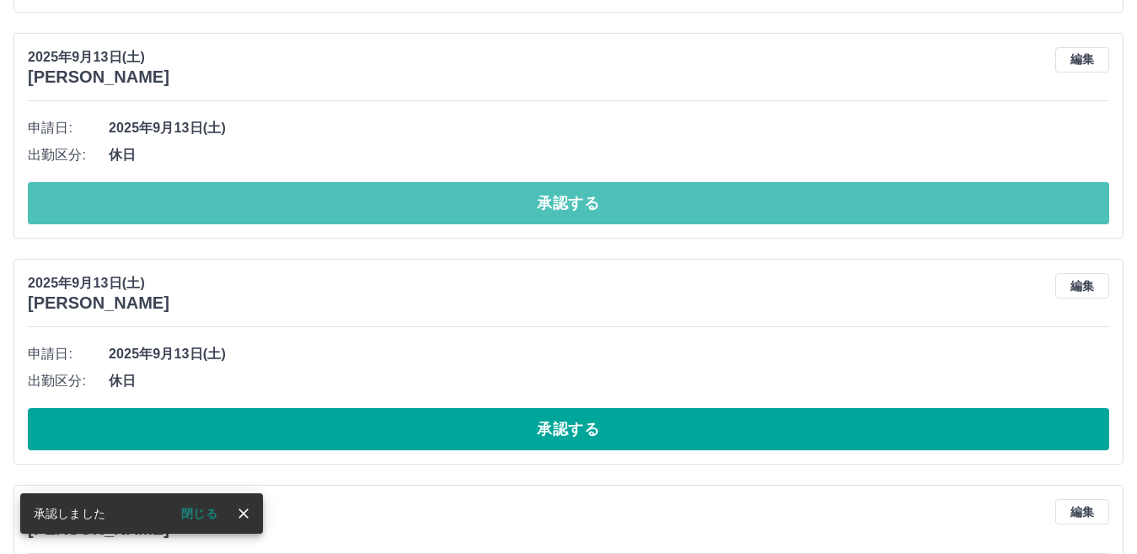
click at [241, 207] on button "承認する" at bounding box center [569, 203] width 1082 height 42
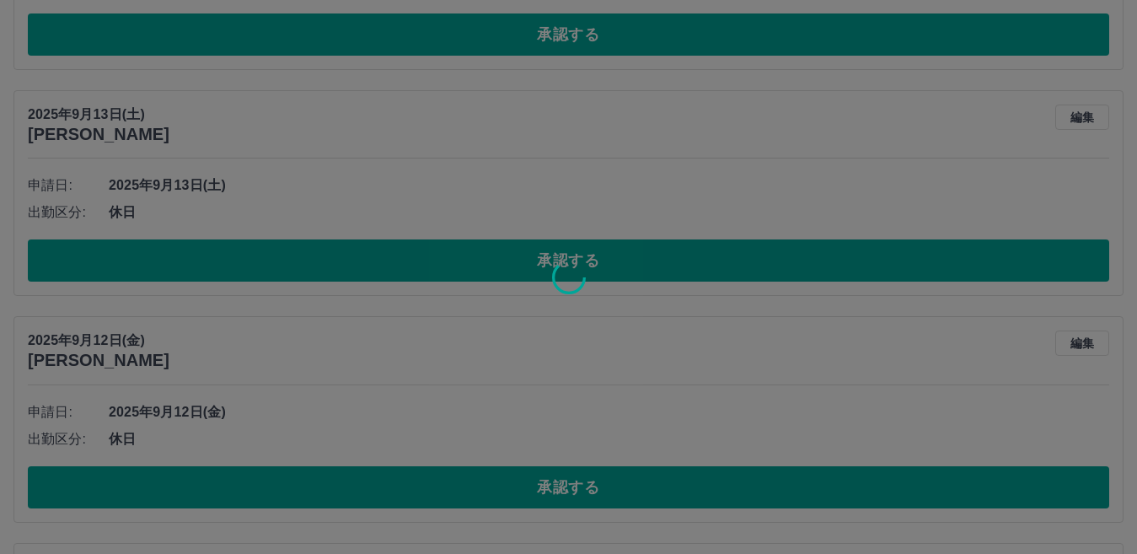
scroll to position [2631, 0]
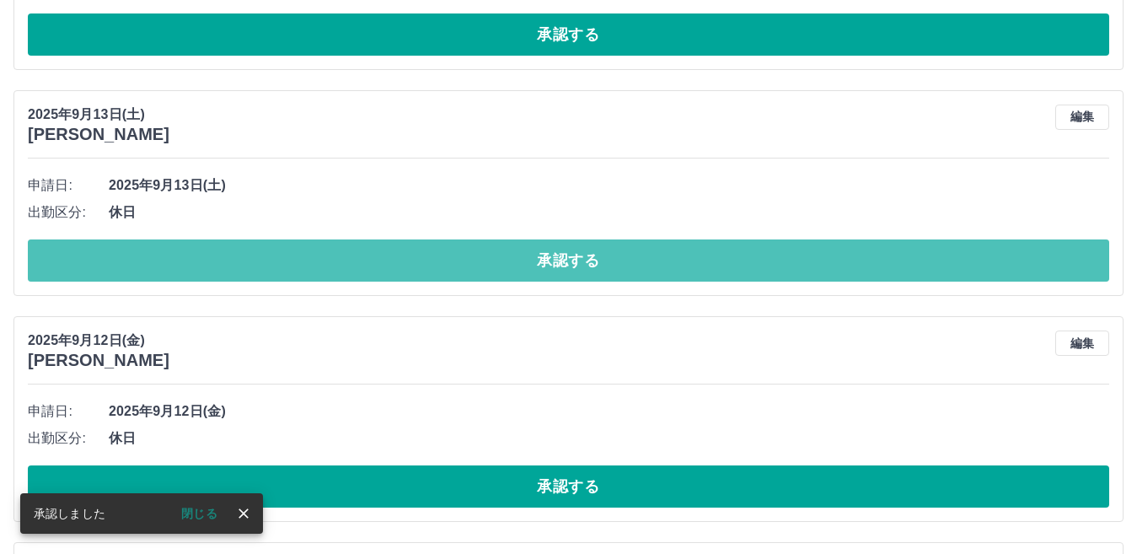
click at [249, 264] on button "承認する" at bounding box center [569, 260] width 1082 height 42
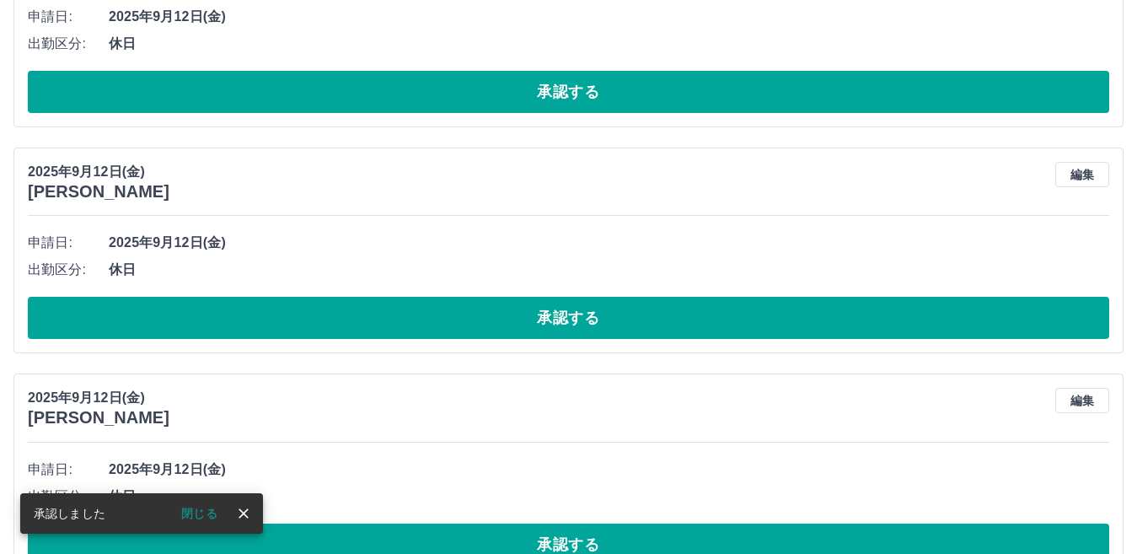
scroll to position [2573, 0]
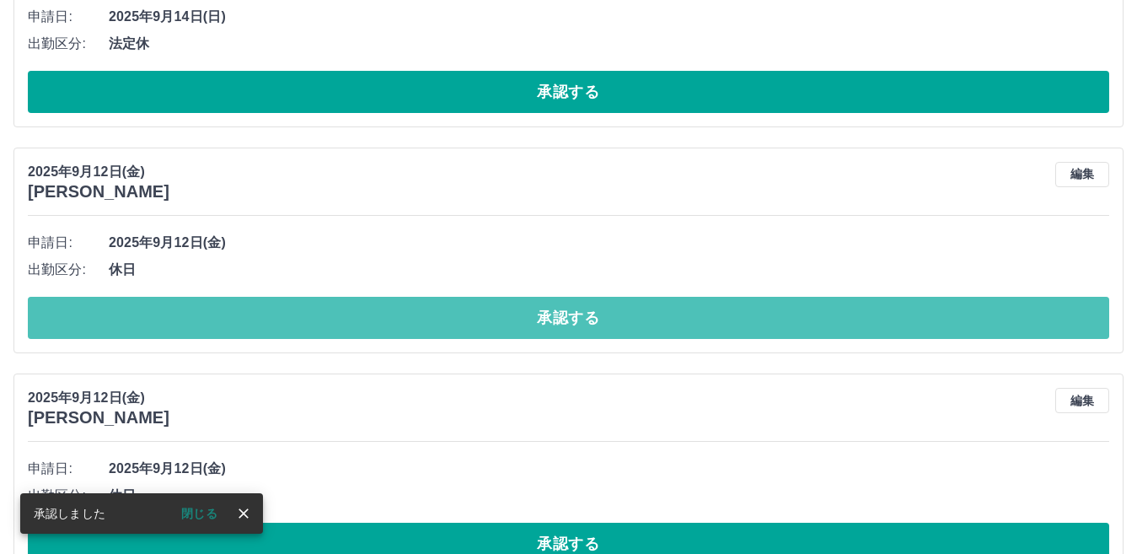
click at [122, 307] on button "承認する" at bounding box center [569, 318] width 1082 height 42
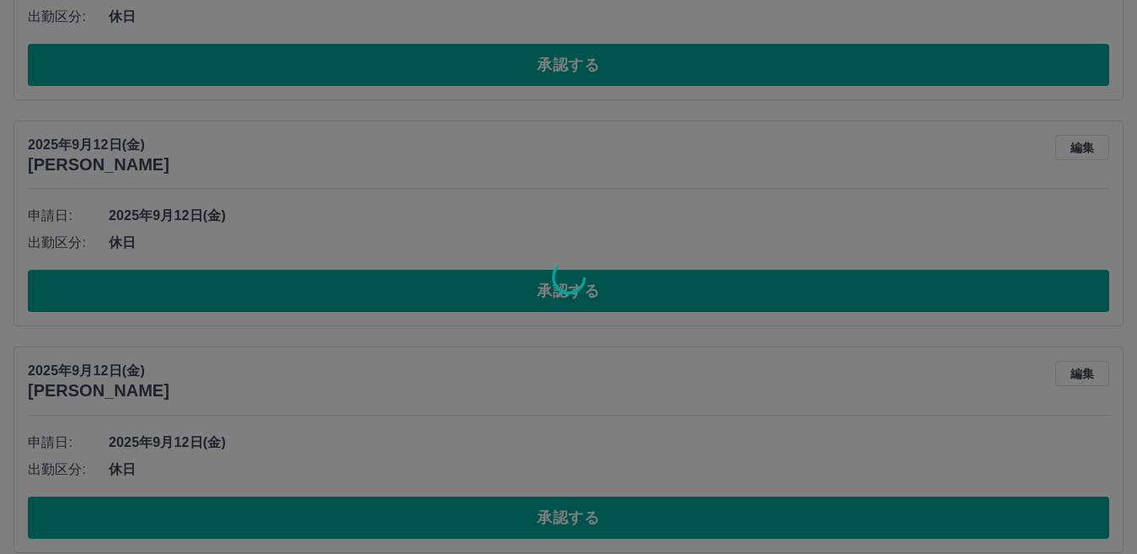
scroll to position [2600, 0]
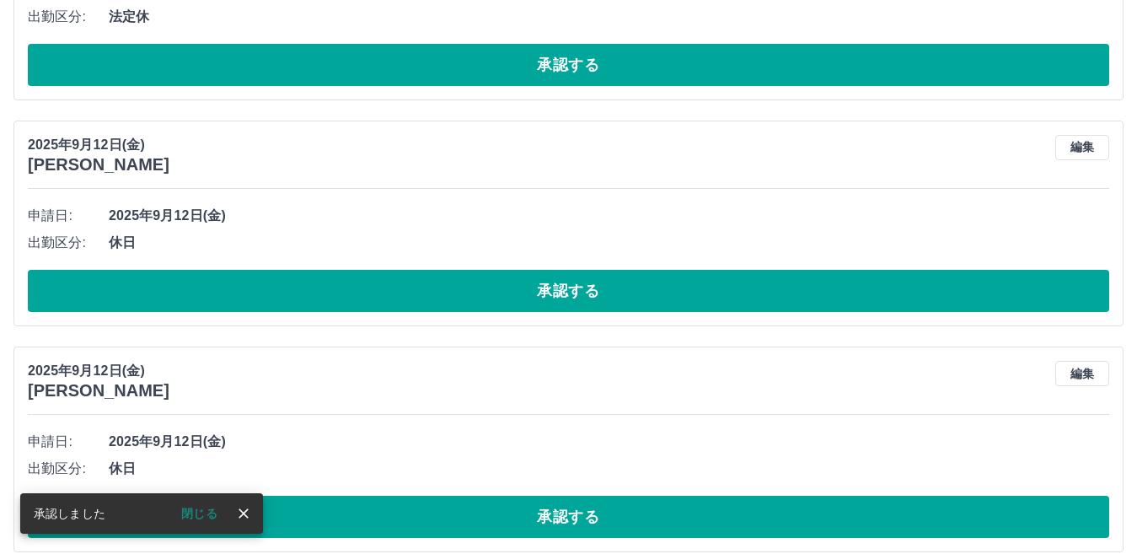
click at [132, 293] on button "承認する" at bounding box center [569, 291] width 1082 height 42
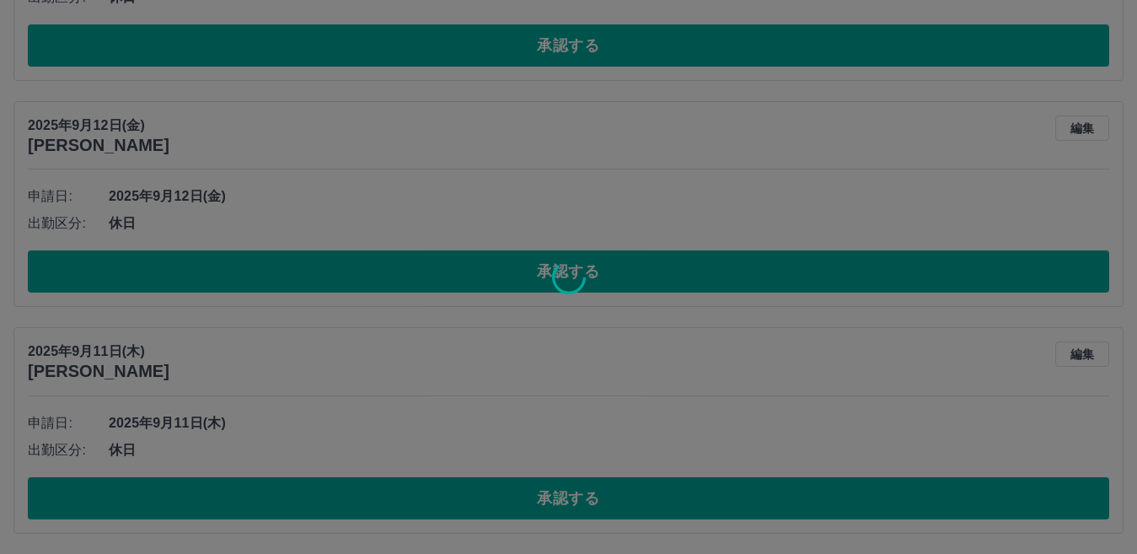
scroll to position [2621, 0]
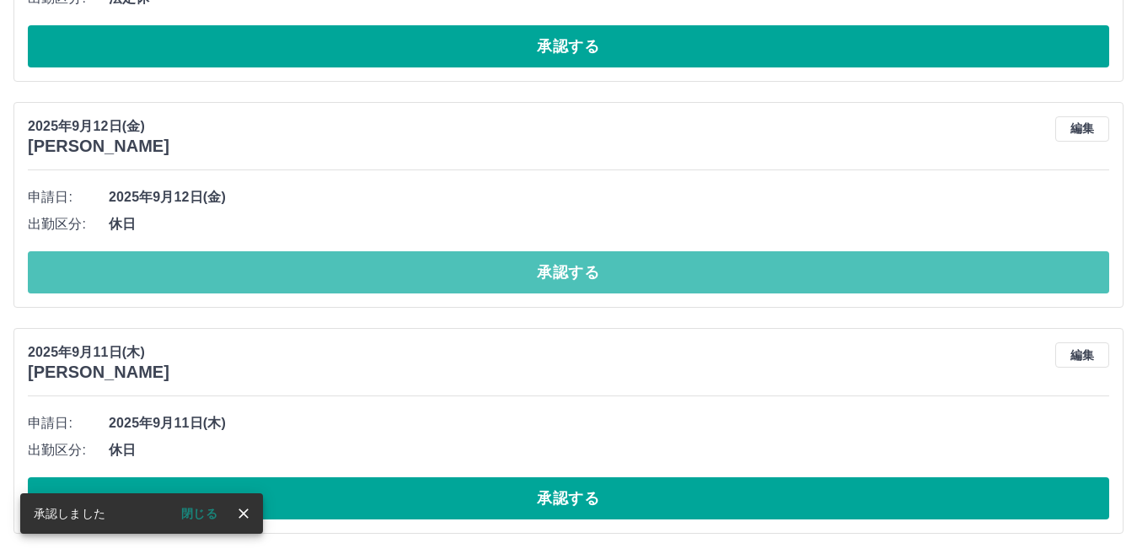
click at [173, 266] on button "承認する" at bounding box center [569, 272] width 1082 height 42
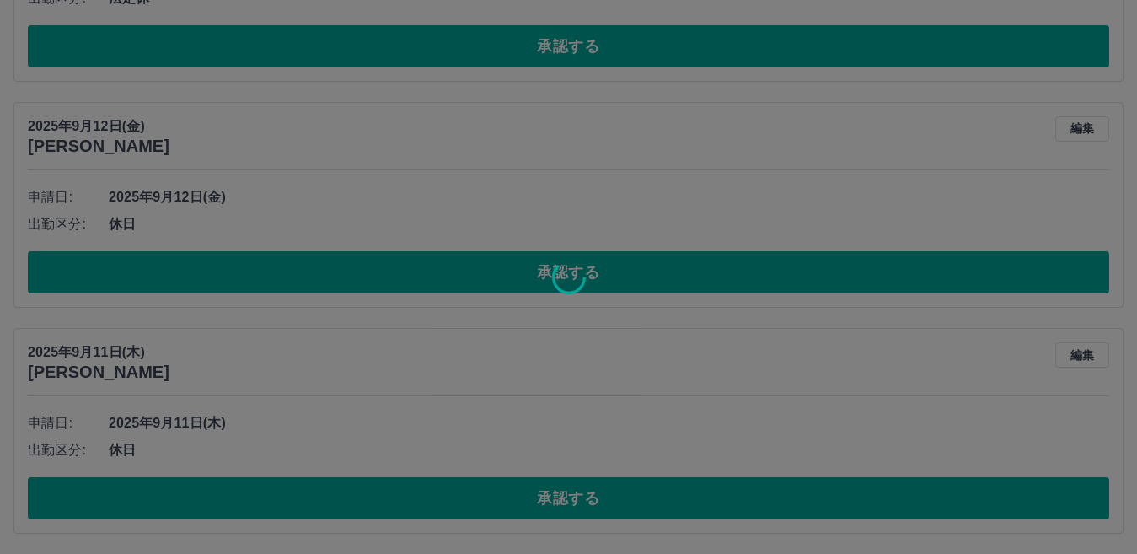
scroll to position [2395, 0]
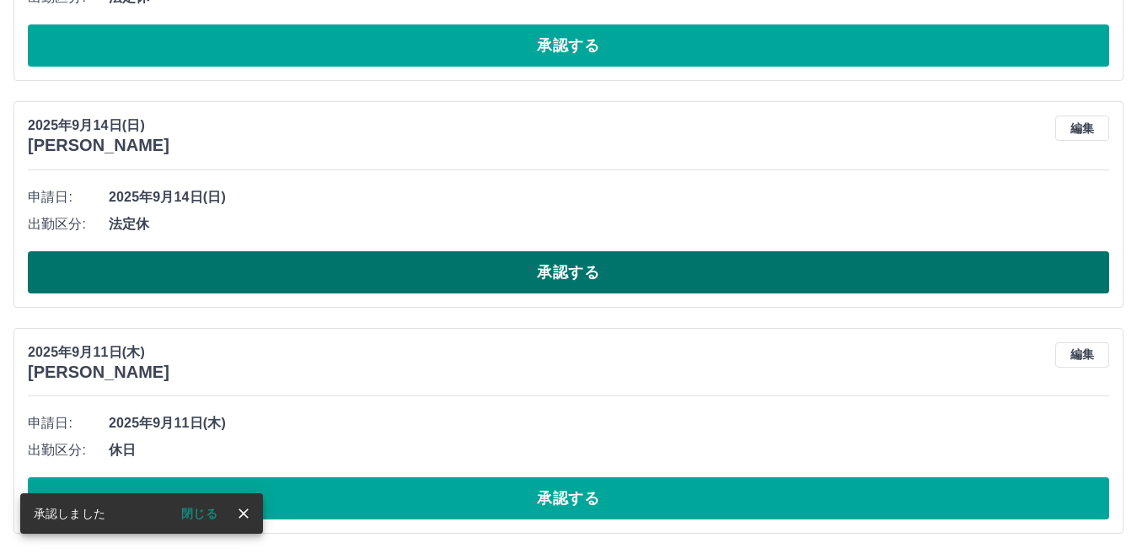
click at [481, 261] on button "承認する" at bounding box center [569, 272] width 1082 height 42
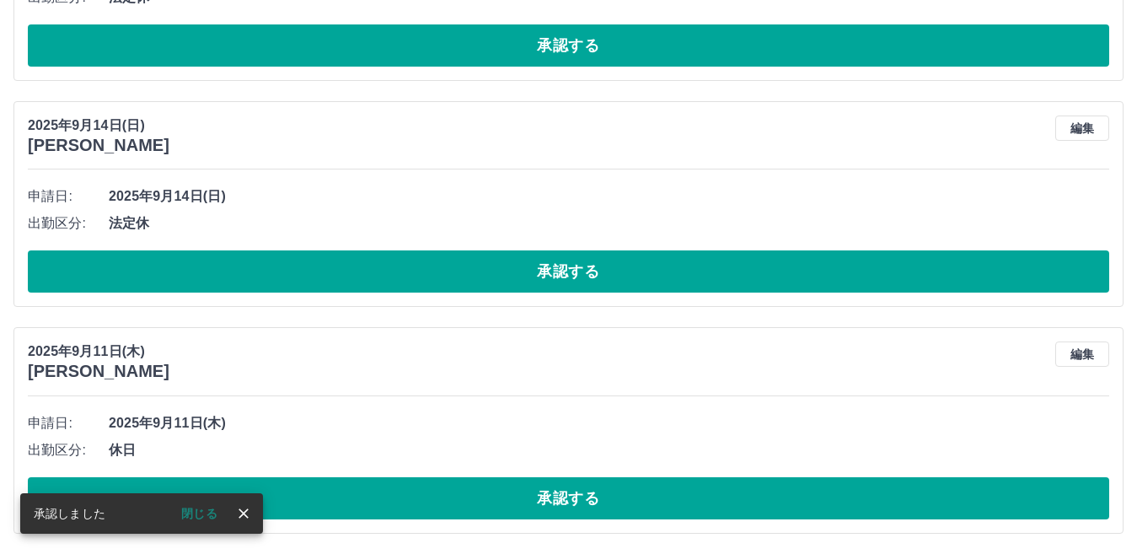
scroll to position [2169, 0]
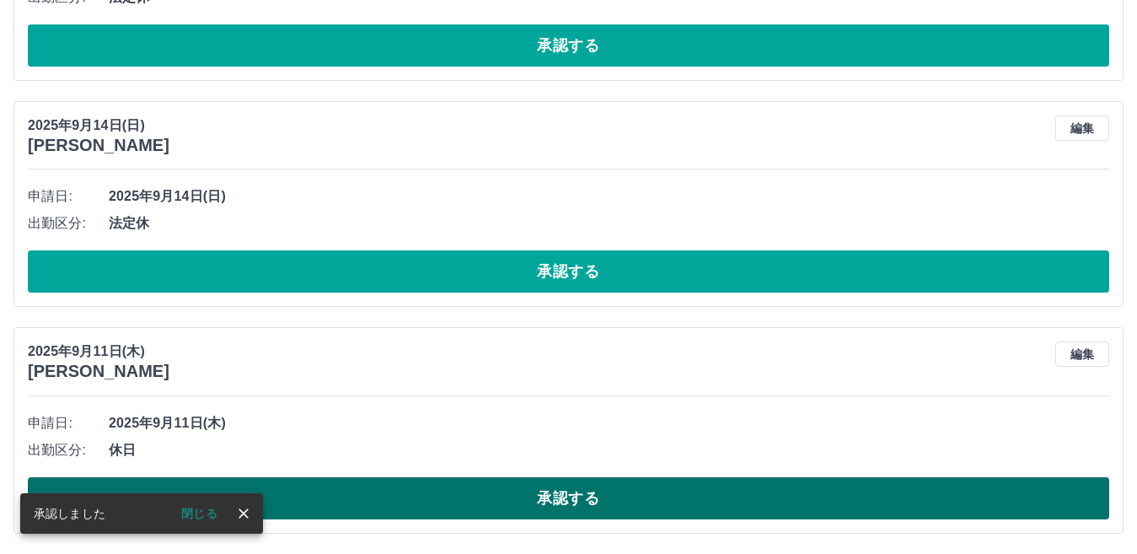
click at [384, 489] on button "承認する" at bounding box center [569, 498] width 1082 height 42
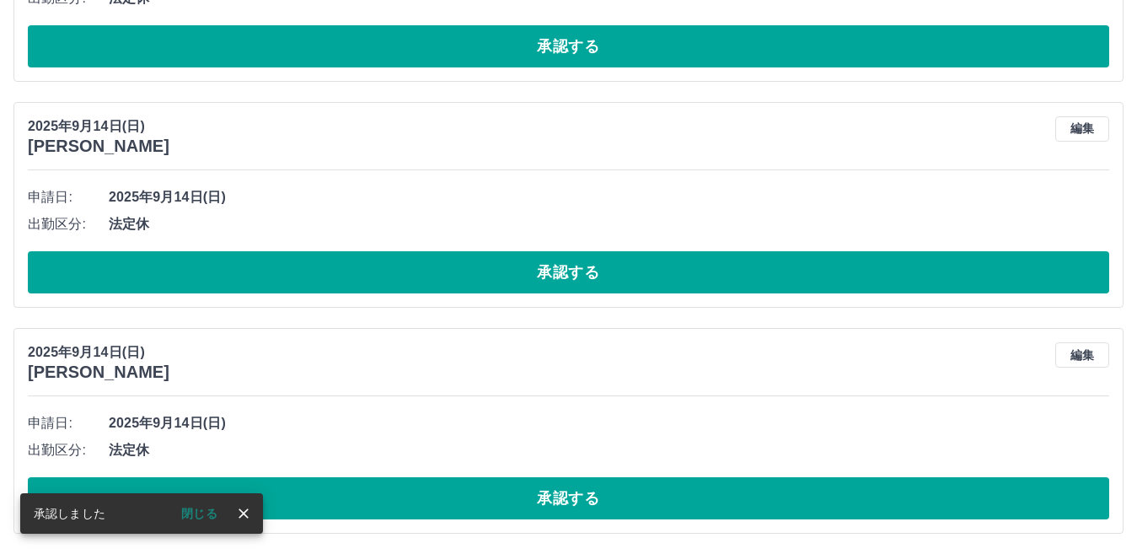
scroll to position [1942, 0]
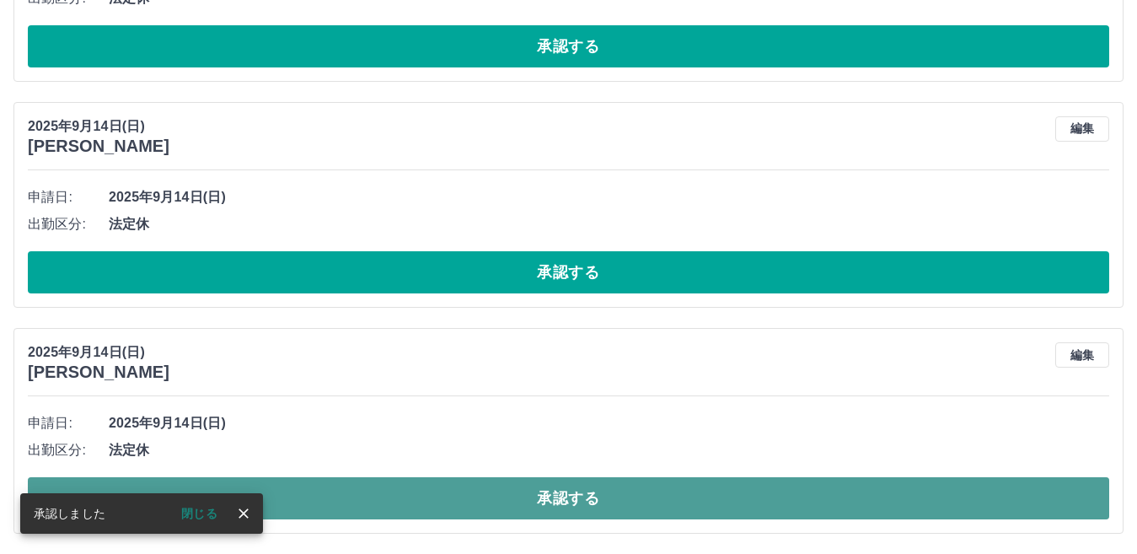
click at [452, 497] on button "承認する" at bounding box center [569, 498] width 1082 height 42
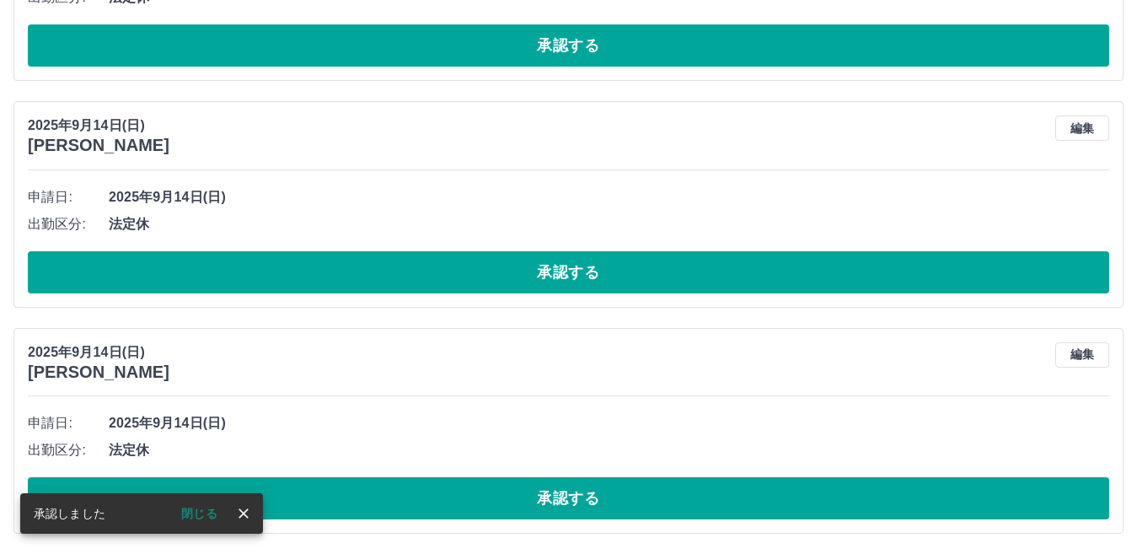
scroll to position [1716, 0]
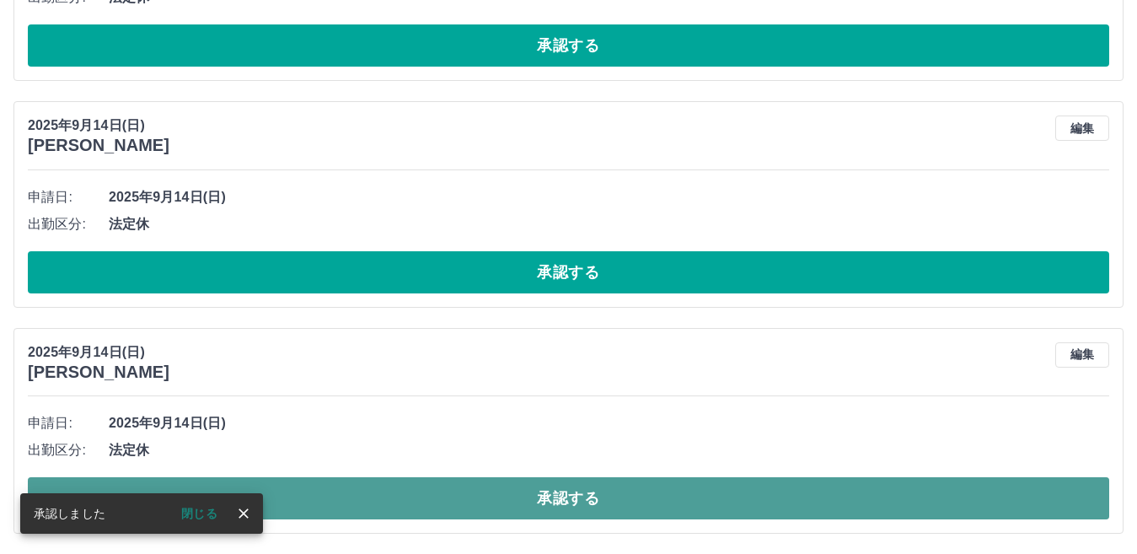
click at [398, 492] on button "承認する" at bounding box center [569, 498] width 1082 height 42
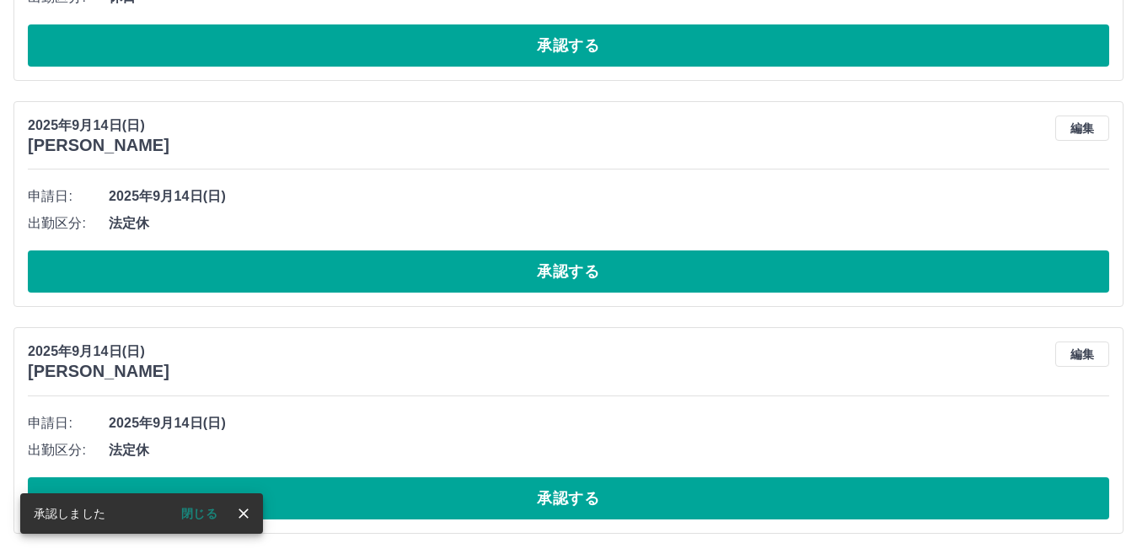
scroll to position [1490, 0]
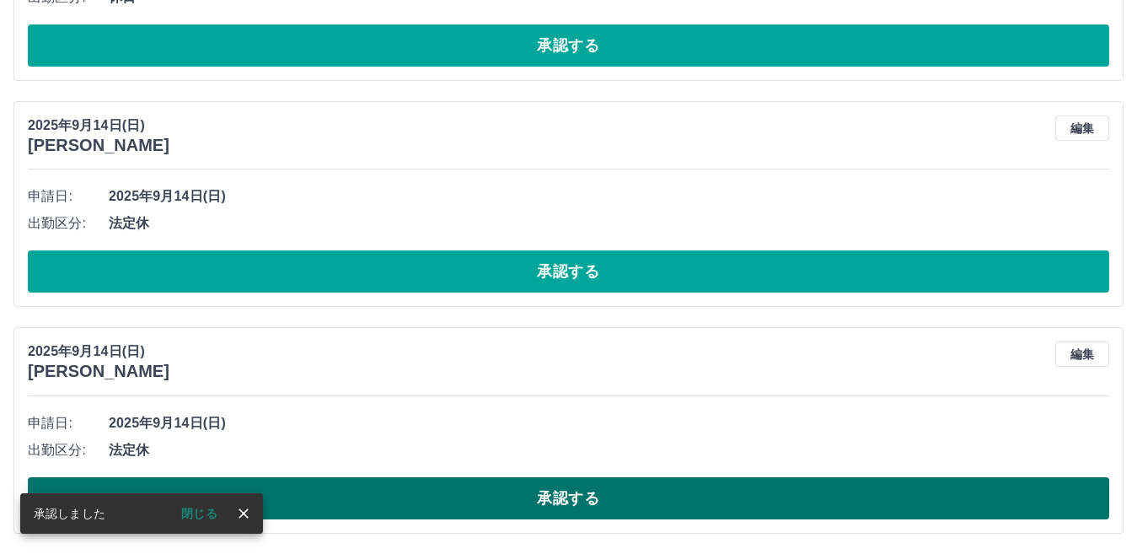
click at [425, 506] on button "承認する" at bounding box center [569, 498] width 1082 height 42
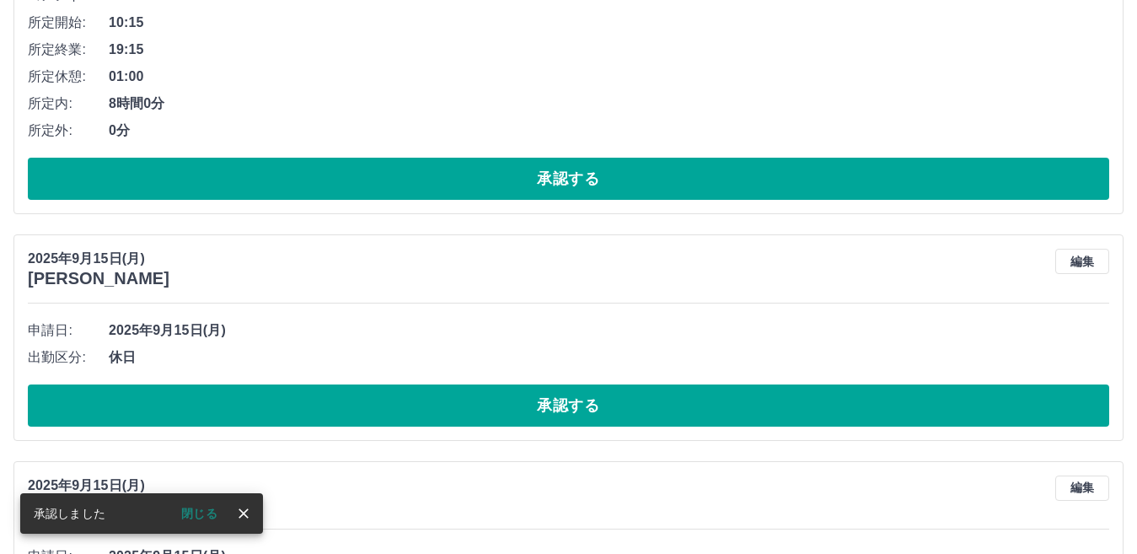
scroll to position [984, 0]
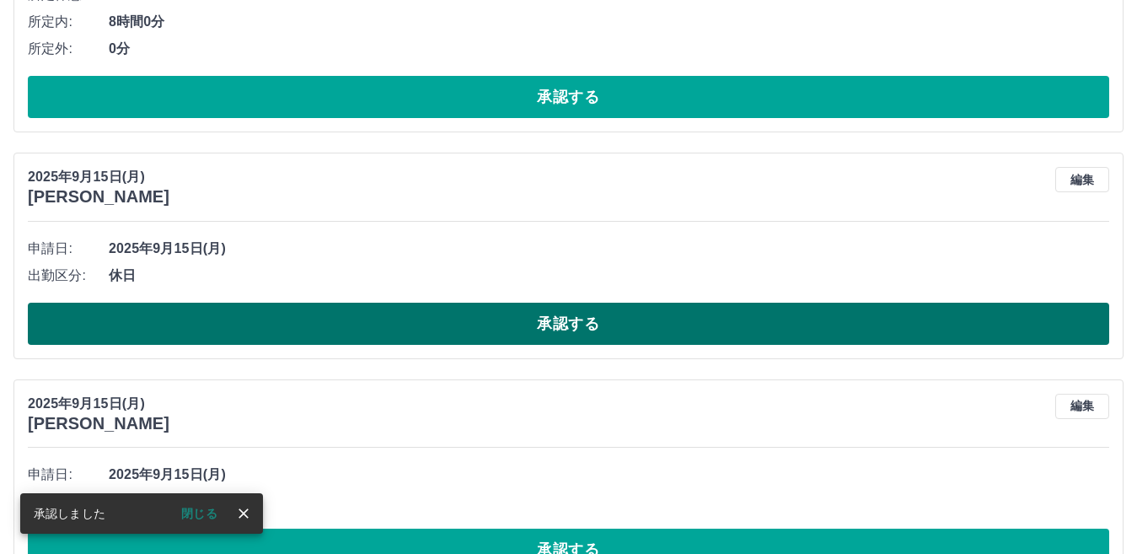
click at [294, 317] on button "承認する" at bounding box center [569, 324] width 1082 height 42
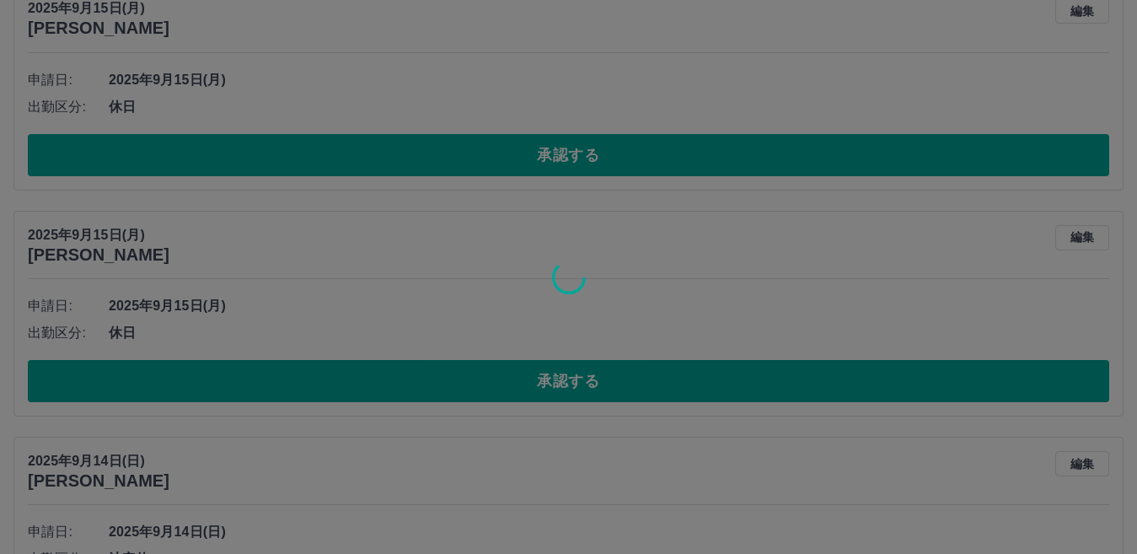
scroll to position [926, 0]
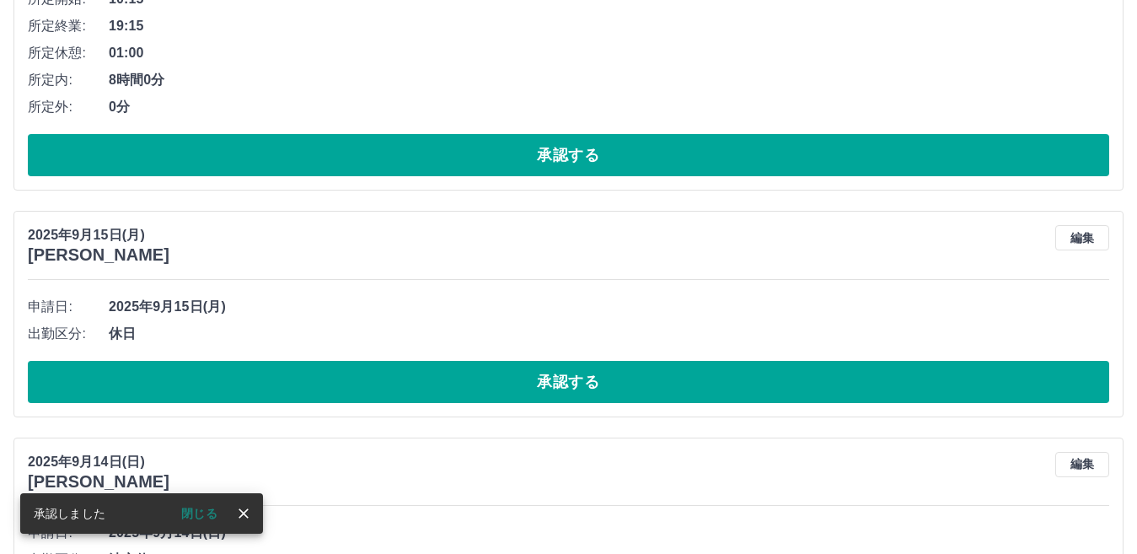
click at [391, 391] on button "承認する" at bounding box center [569, 382] width 1082 height 42
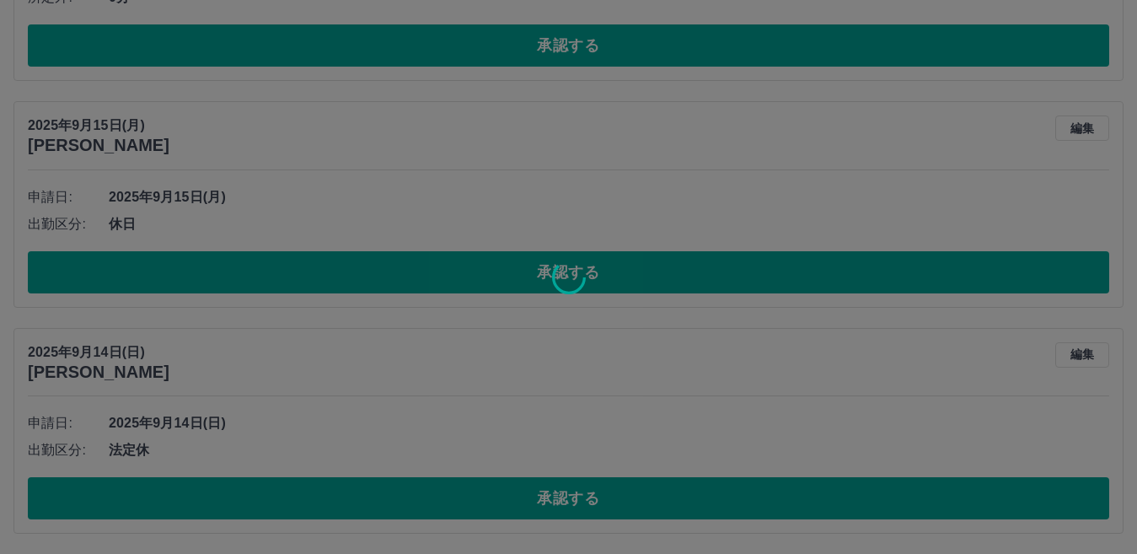
scroll to position [811, 0]
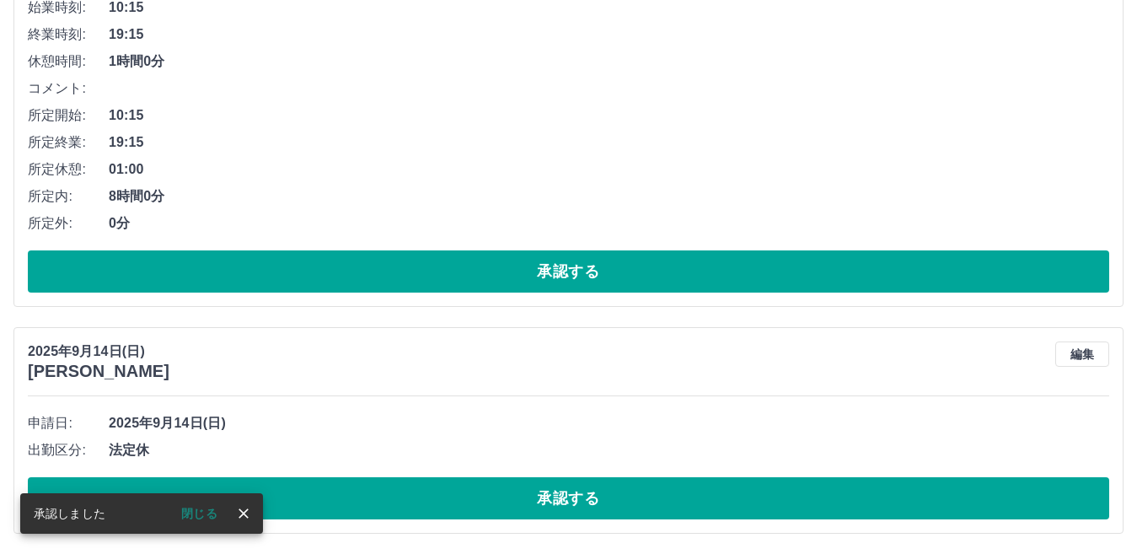
click at [454, 497] on button "承認する" at bounding box center [569, 498] width 1082 height 42
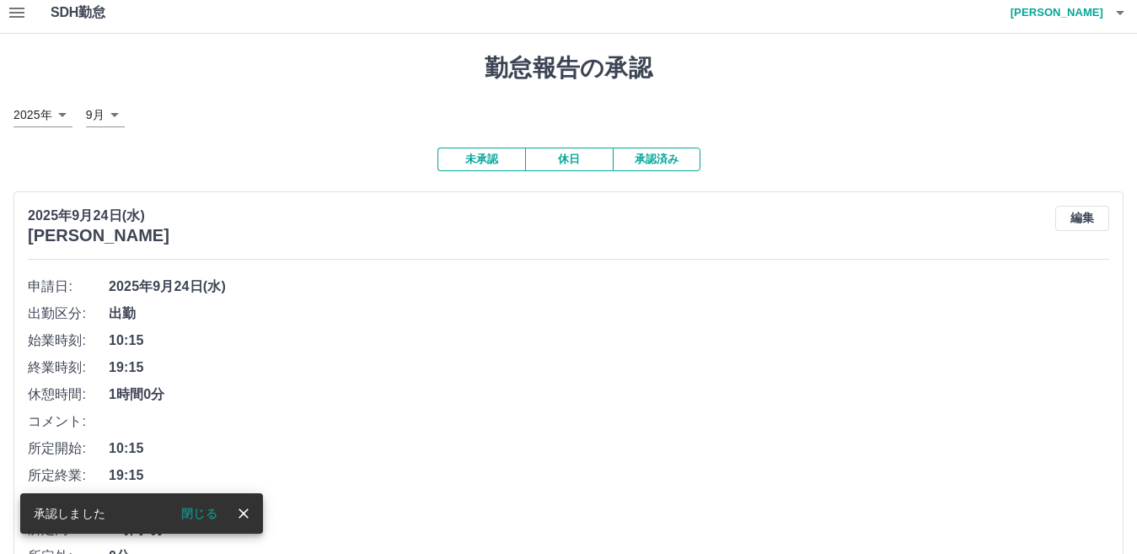
scroll to position [0, 0]
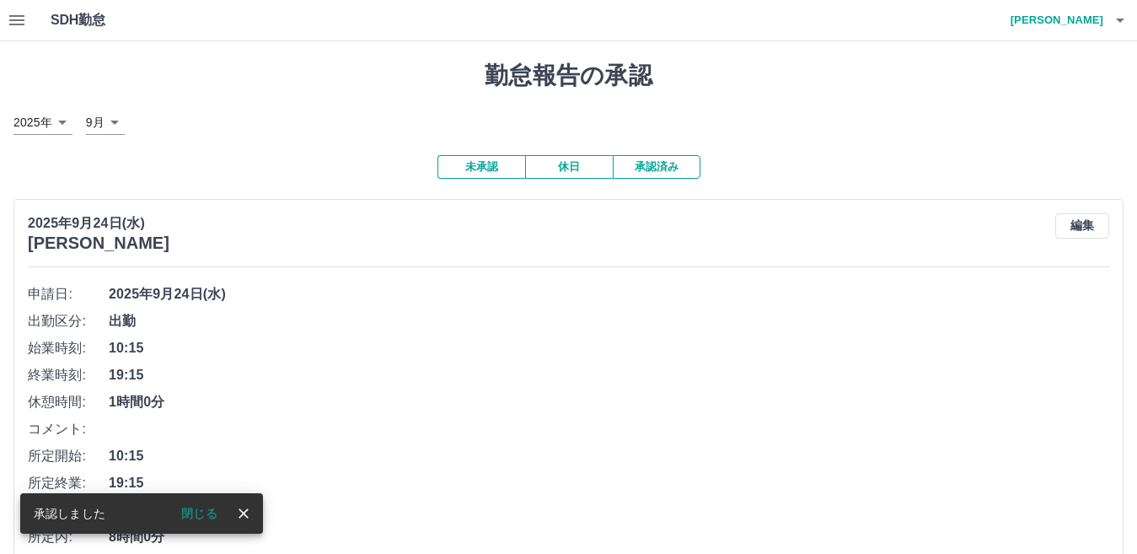
click at [659, 169] on button "承認済み" at bounding box center [657, 167] width 88 height 24
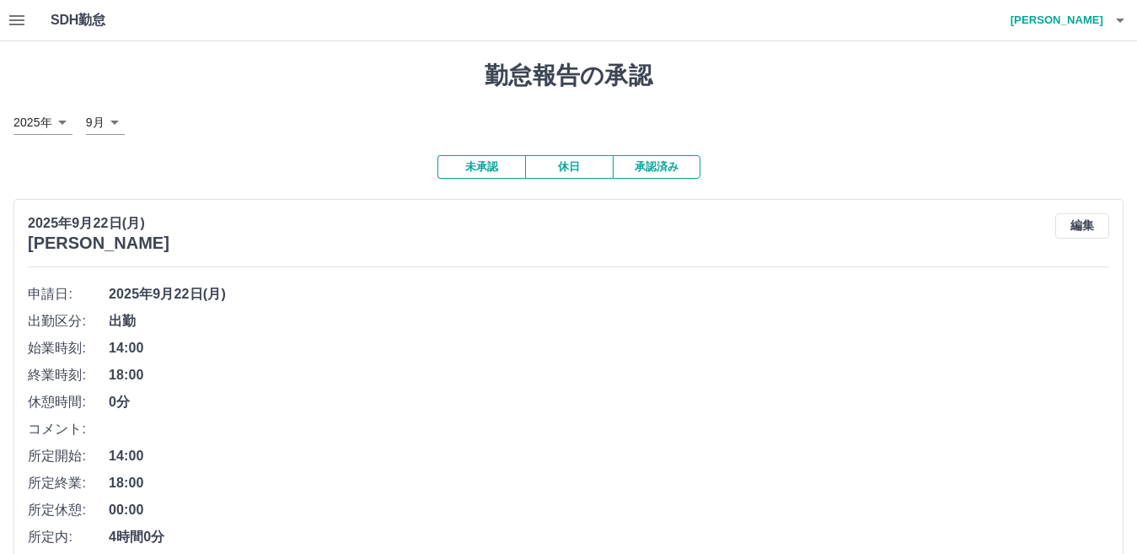
click at [20, 19] on icon "button" at bounding box center [17, 20] width 20 height 20
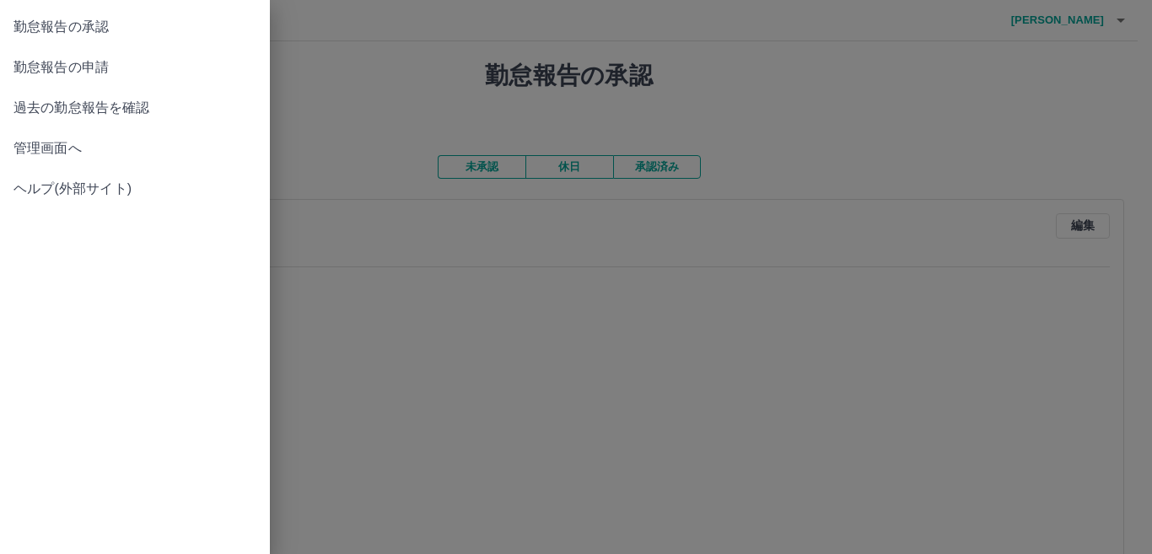
click at [69, 69] on span "勤怠報告の申請" at bounding box center [134, 67] width 243 height 20
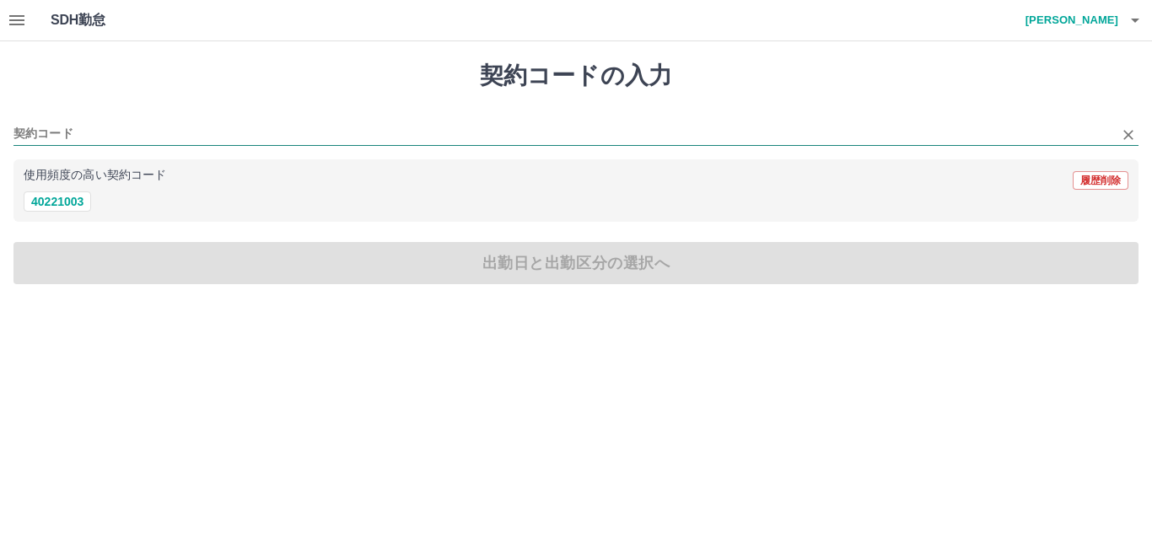
click at [116, 128] on input "契約コード" at bounding box center [563, 134] width 1100 height 21
click at [65, 206] on button "40221003" at bounding box center [57, 201] width 67 height 20
type input "********"
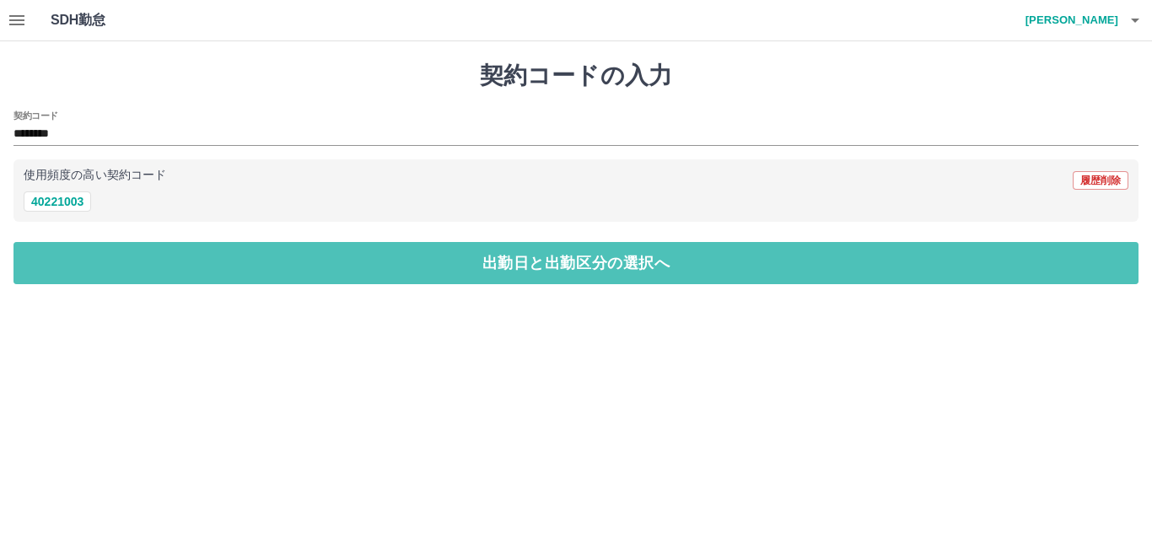
click at [119, 275] on button "出勤日と出勤区分の選択へ" at bounding box center [575, 263] width 1125 height 42
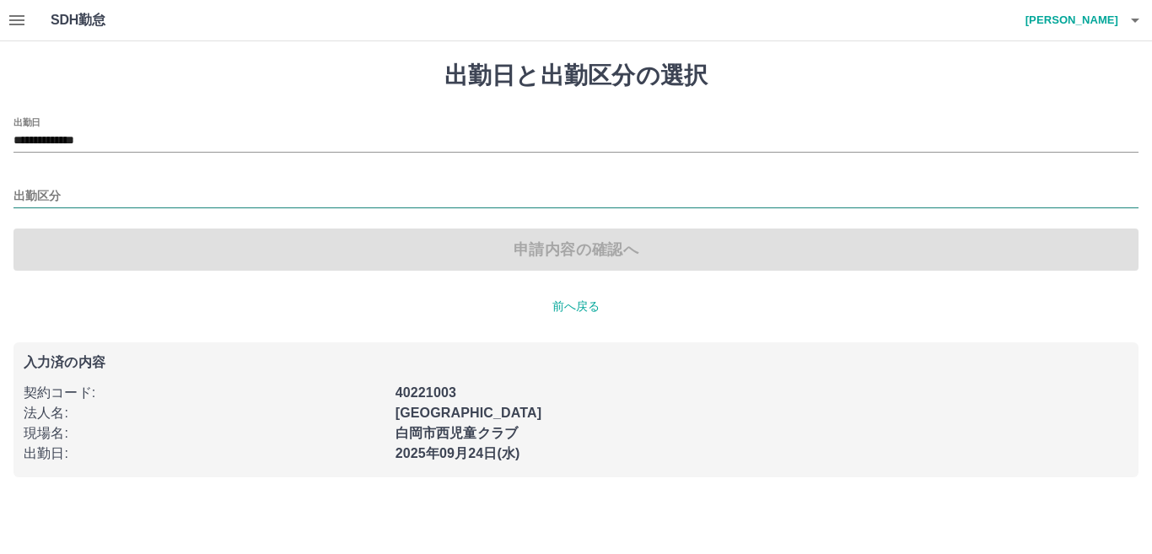
click at [72, 196] on input "出勤区分" at bounding box center [575, 196] width 1125 height 21
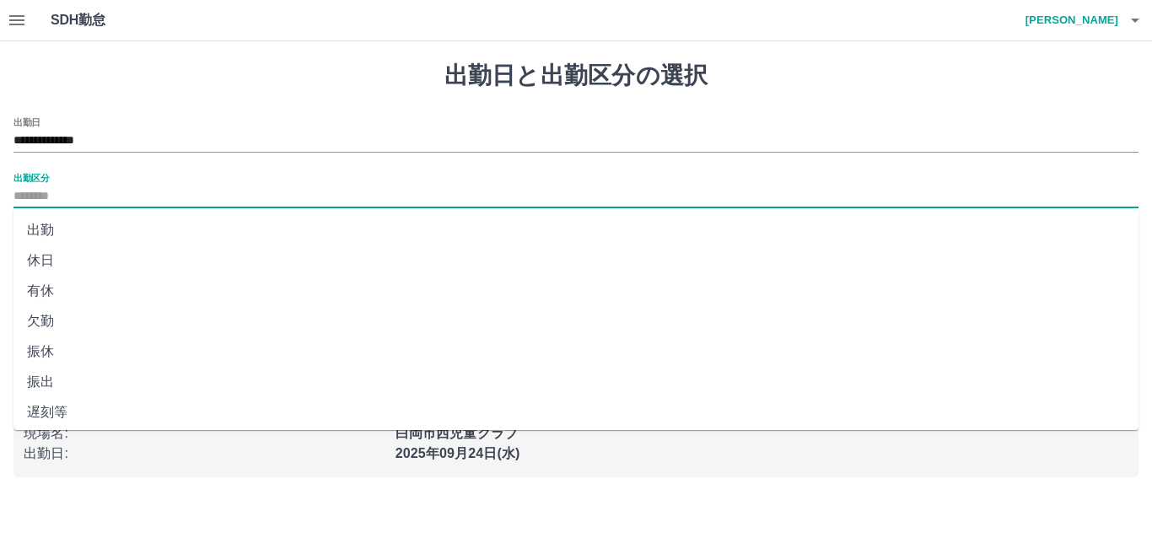
click at [43, 234] on li "出勤" at bounding box center [575, 230] width 1125 height 30
type input "**"
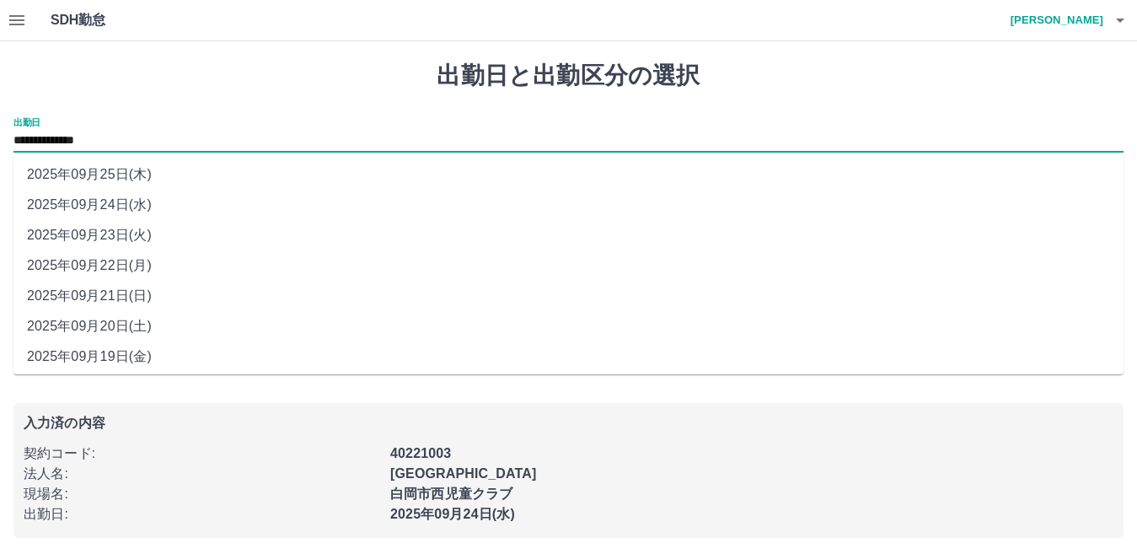
click at [148, 140] on input "**********" at bounding box center [568, 141] width 1110 height 21
click at [115, 263] on li "2025年09月22日(月)" at bounding box center [568, 265] width 1110 height 30
type input "**********"
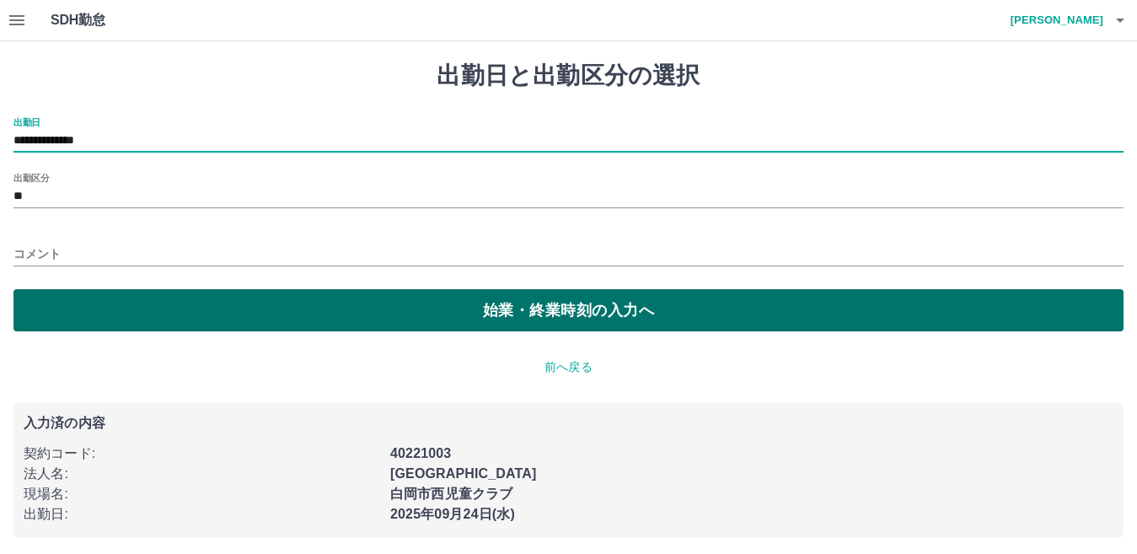
click at [115, 308] on button "始業・終業時刻の入力へ" at bounding box center [568, 310] width 1110 height 42
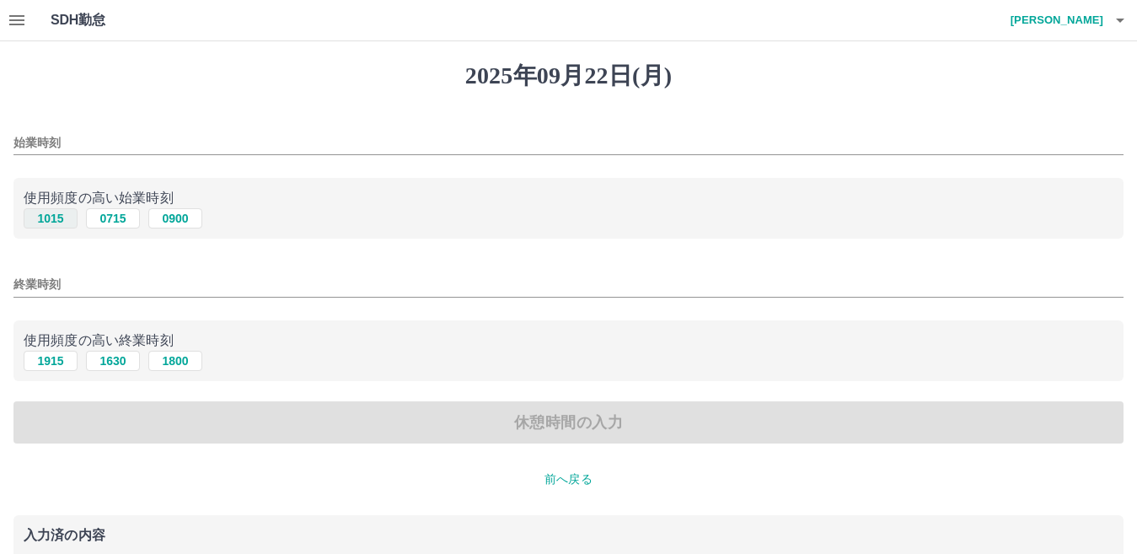
click at [51, 218] on button "1015" at bounding box center [51, 218] width 54 height 20
type input "****"
click at [58, 364] on button "1915" at bounding box center [51, 361] width 54 height 20
type input "****"
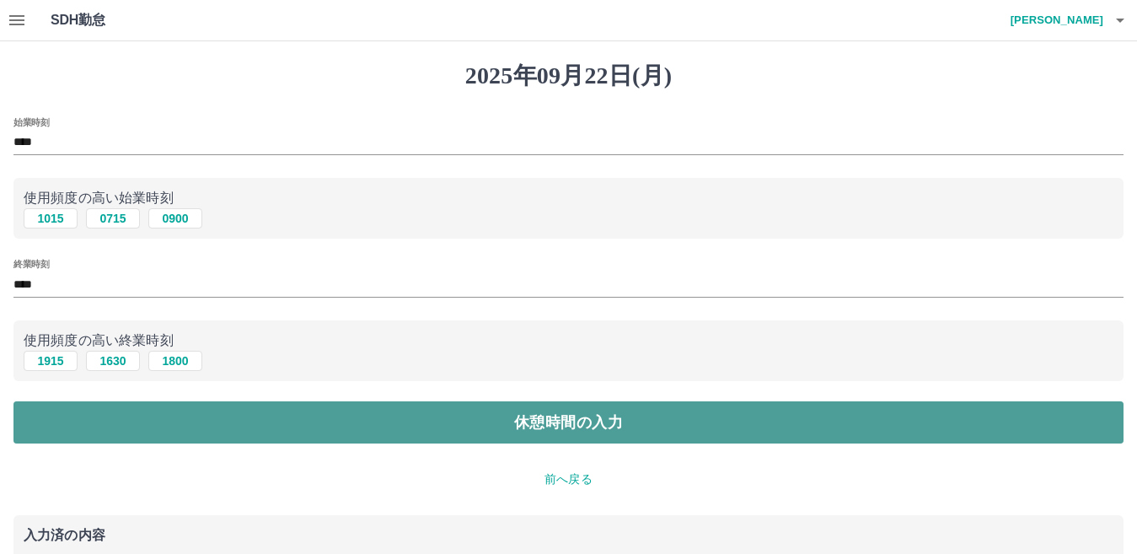
click at [73, 412] on button "休憩時間の入力" at bounding box center [568, 422] width 1110 height 42
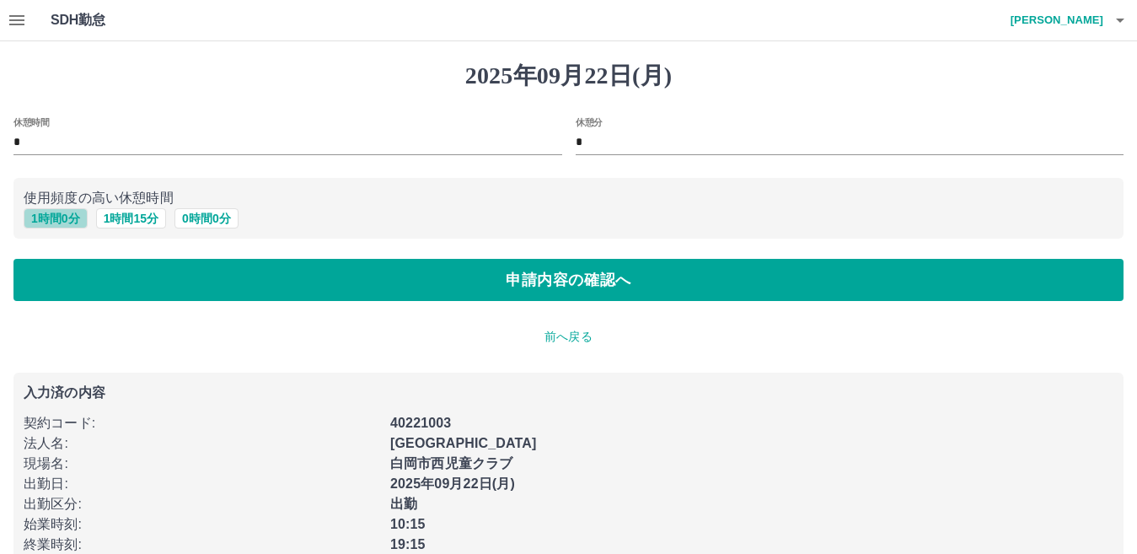
click at [49, 218] on button "1 時間 0 分" at bounding box center [56, 218] width 64 height 20
type input "*"
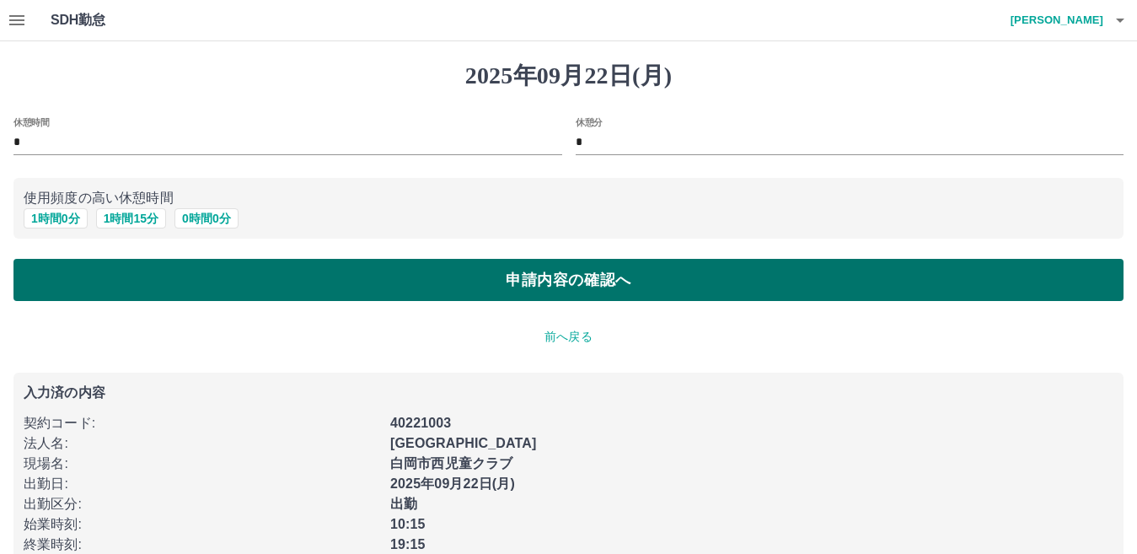
click at [195, 282] on button "申請内容の確認へ" at bounding box center [568, 280] width 1110 height 42
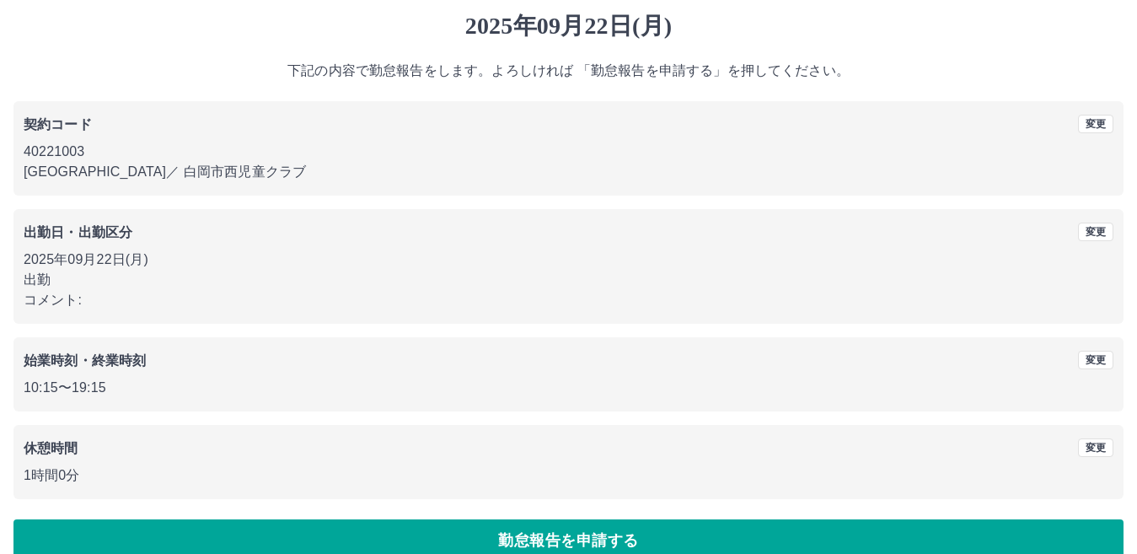
scroll to position [78, 0]
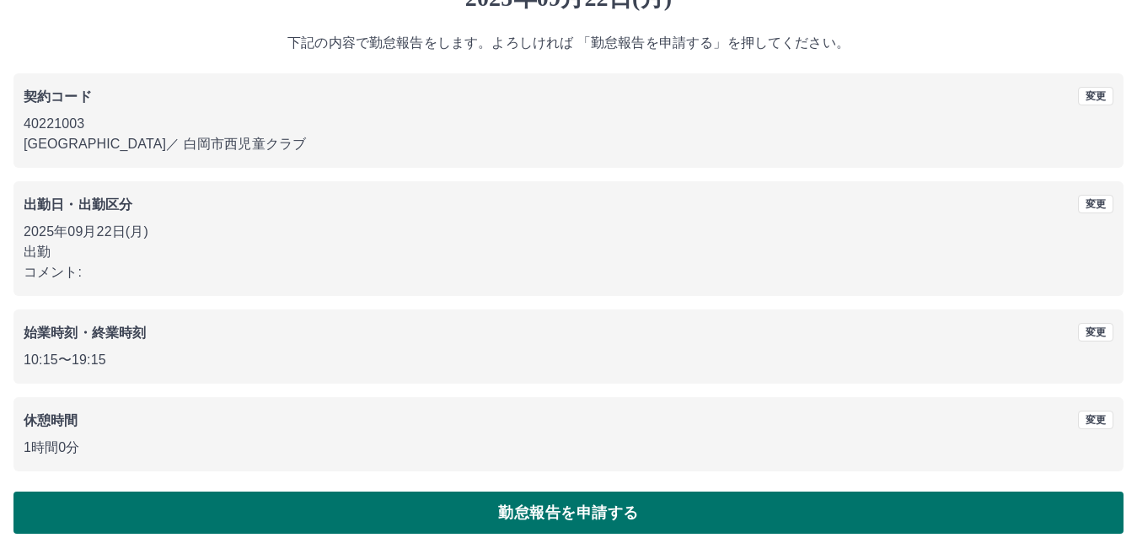
click at [573, 510] on button "勤怠報告を申請する" at bounding box center [568, 513] width 1110 height 42
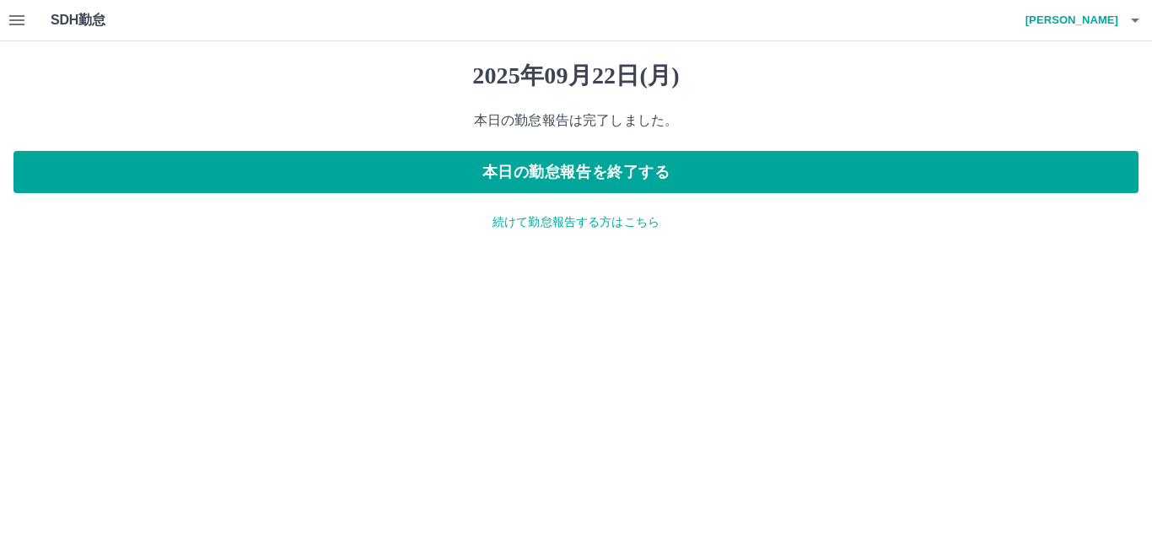
click at [24, 18] on icon "button" at bounding box center [17, 20] width 20 height 20
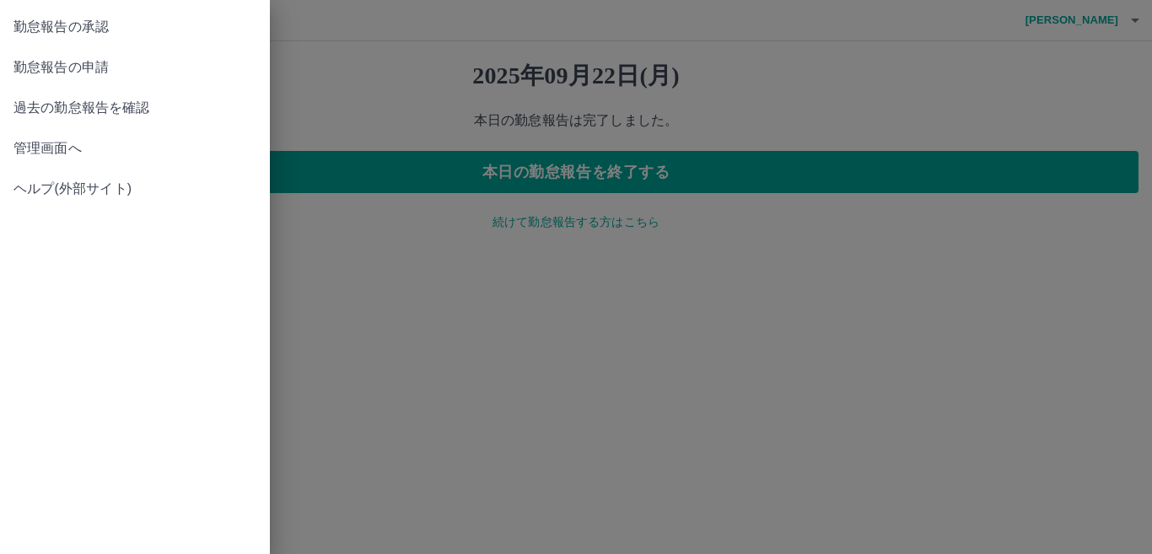
click at [65, 37] on link "勤怠報告の承認" at bounding box center [135, 27] width 270 height 40
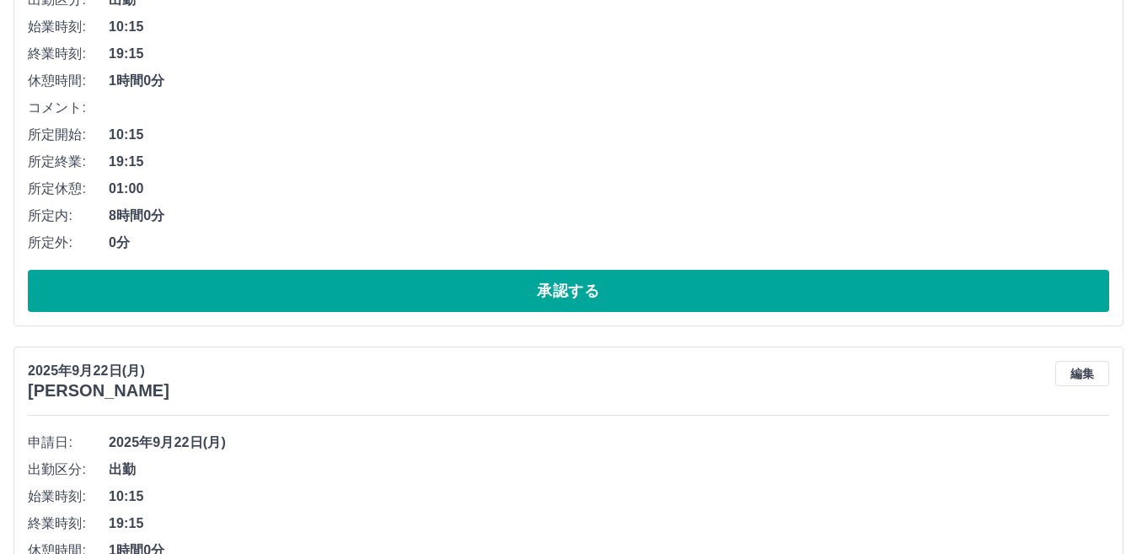
scroll to position [1054, 0]
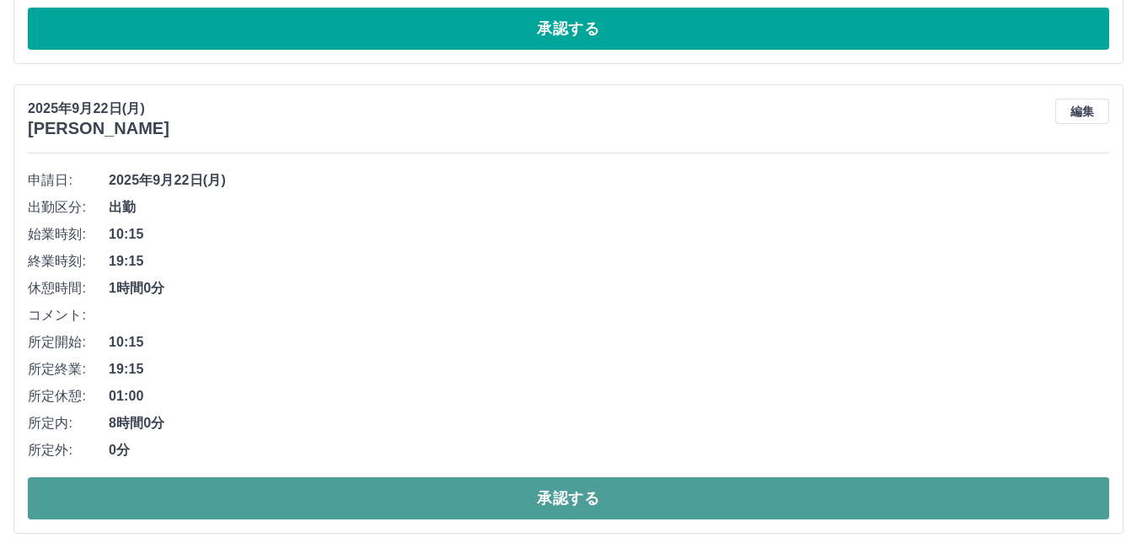
drag, startPoint x: 508, startPoint y: 492, endPoint x: 550, endPoint y: 493, distance: 41.3
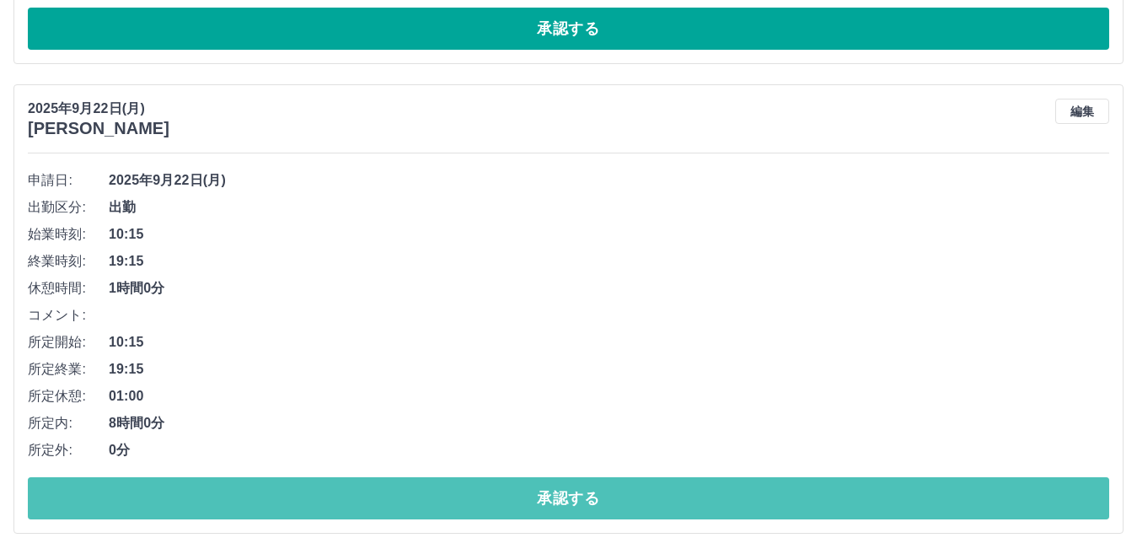
click at [509, 493] on button "承認する" at bounding box center [569, 498] width 1082 height 42
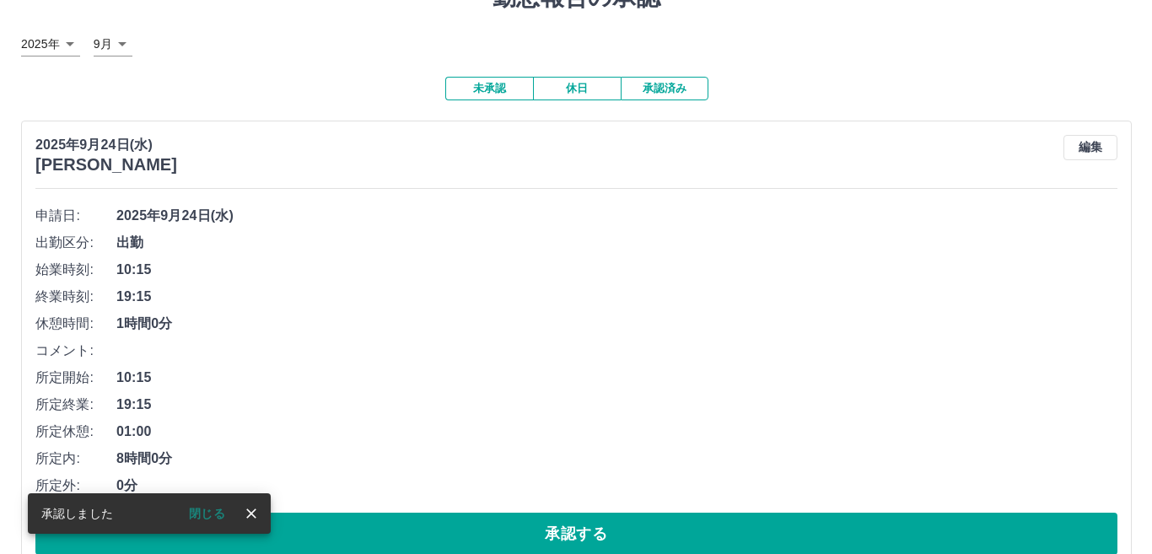
scroll to position [0, 0]
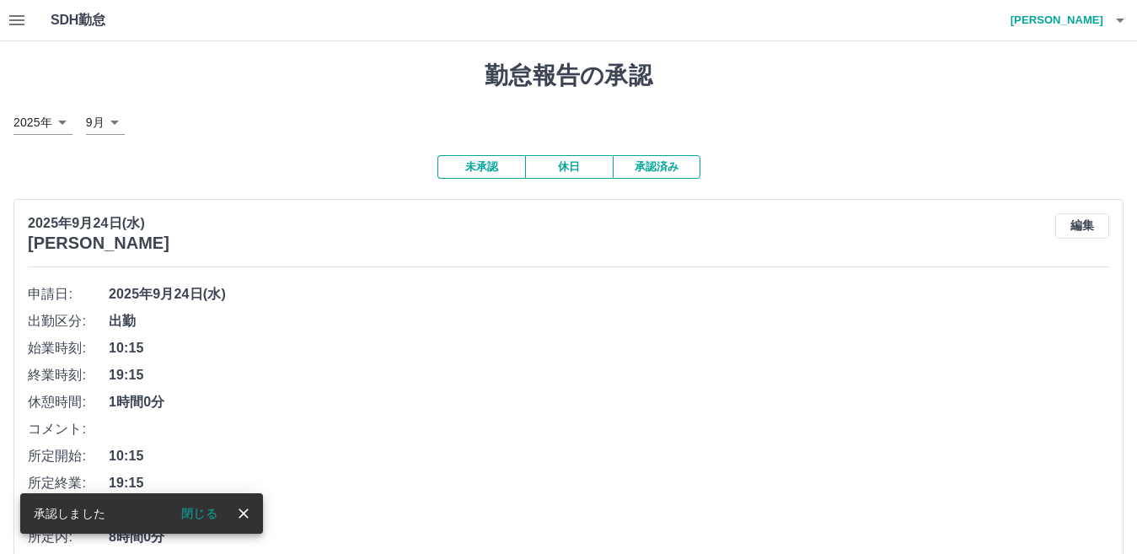
click at [1102, 26] on h4 "[PERSON_NAME]" at bounding box center [1053, 20] width 101 height 40
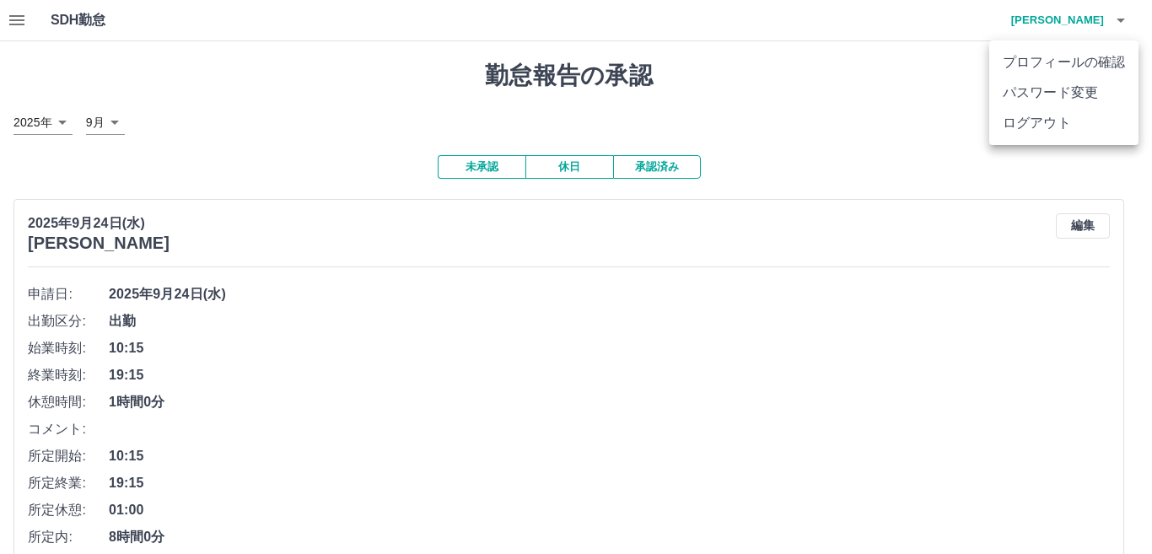
click at [1033, 123] on li "ログアウト" at bounding box center [1063, 123] width 149 height 30
